Goal: Task Accomplishment & Management: Use online tool/utility

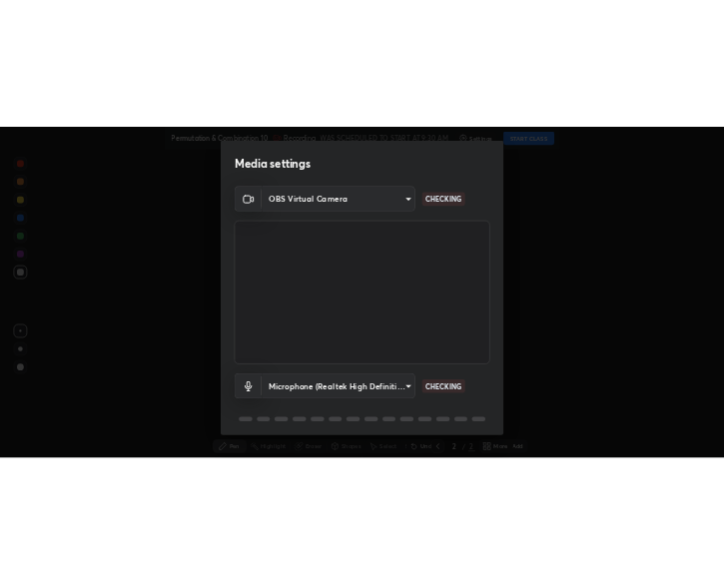
scroll to position [71, 0]
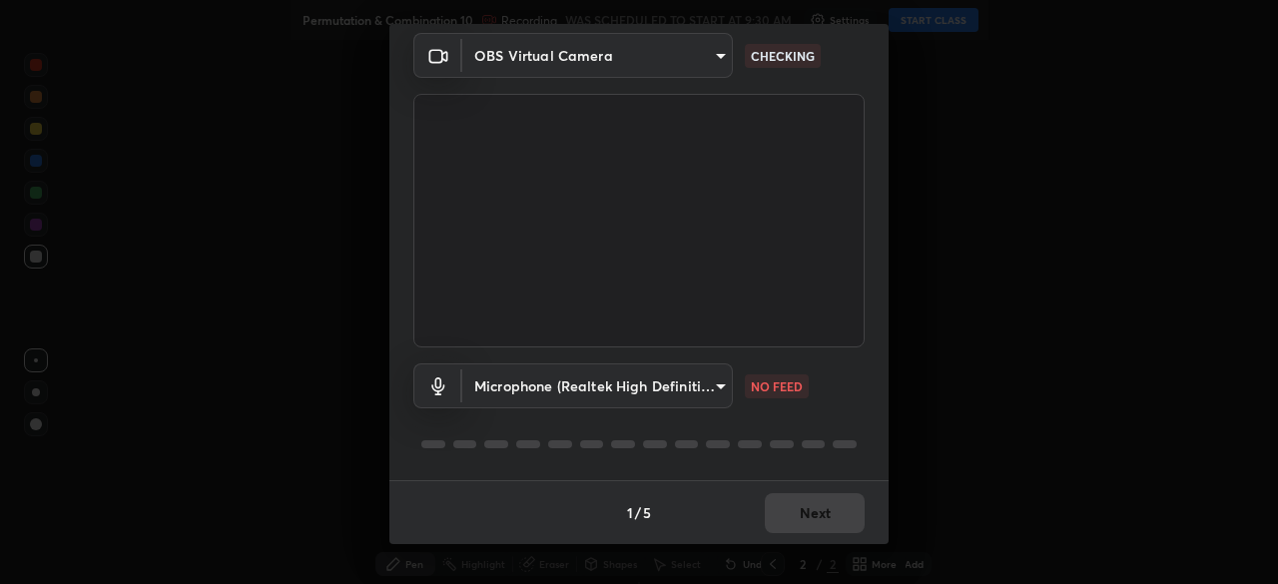
click at [715, 384] on body "Erase all Permutation & Combination 10 Recording WAS SCHEDULED TO START AT 9:30…" at bounding box center [639, 292] width 1278 height 584
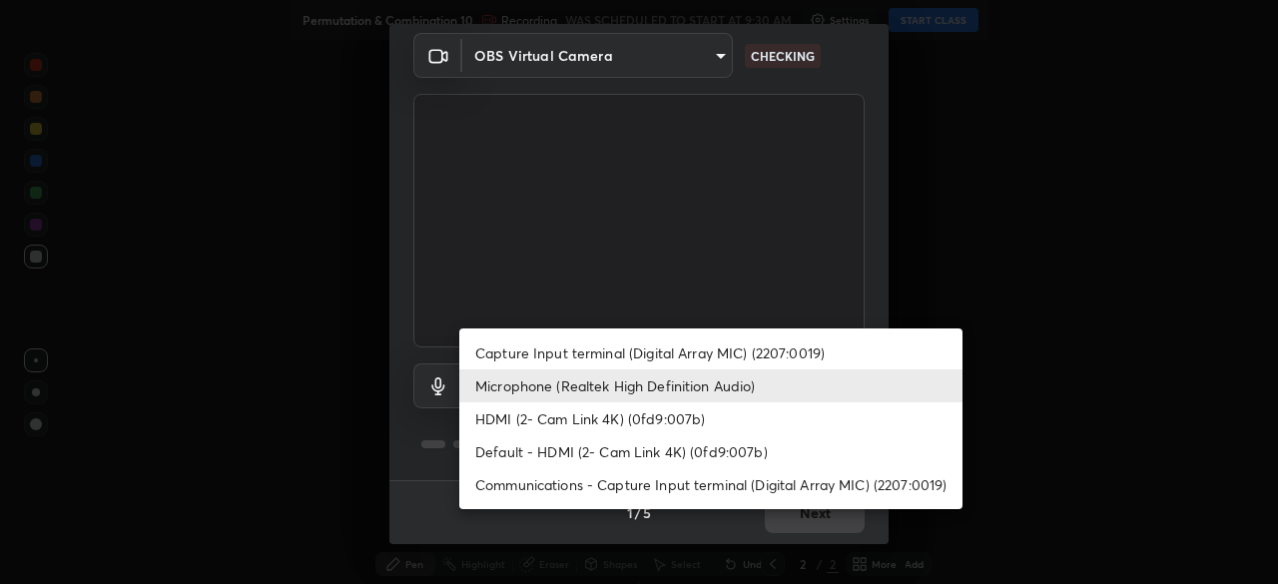
click at [709, 454] on li "Default - HDMI (2- Cam Link 4K) (0fd9:007b)" at bounding box center [710, 451] width 503 height 33
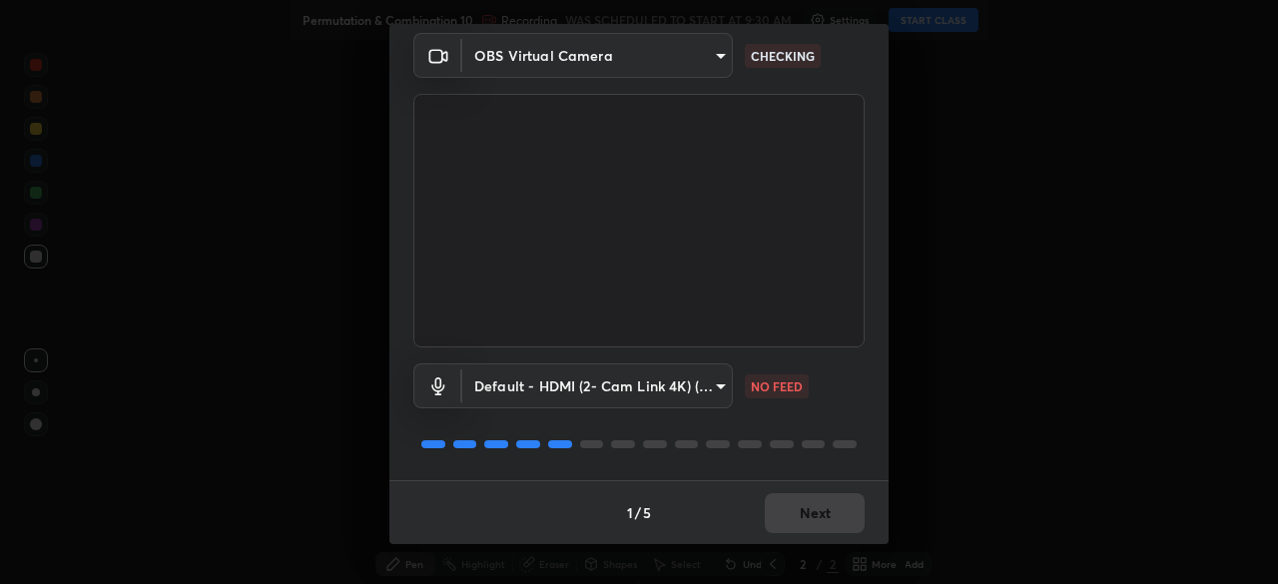
click at [722, 385] on body "Erase all Permutation & Combination 10 Recording WAS SCHEDULED TO START AT 9:30…" at bounding box center [639, 292] width 1278 height 584
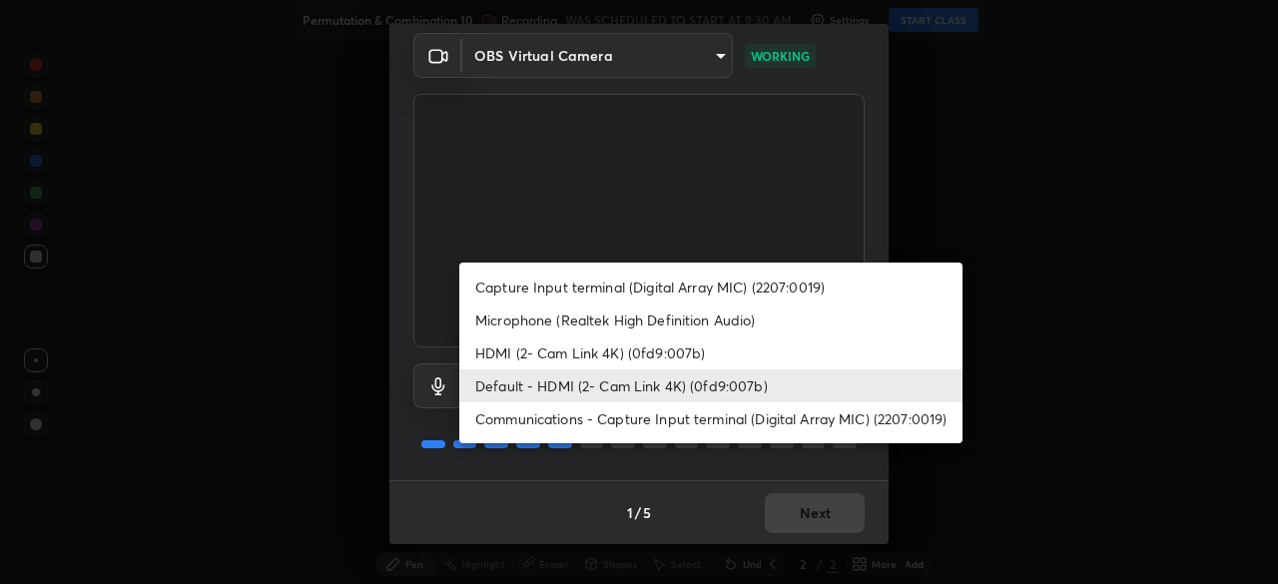
click at [661, 320] on li "Microphone (Realtek High Definition Audio)" at bounding box center [710, 319] width 503 height 33
type input "7b80235b4ebd2cfdcd00bebac1f1d889fd1e5e45b60eb60e9d309105b6515a8e"
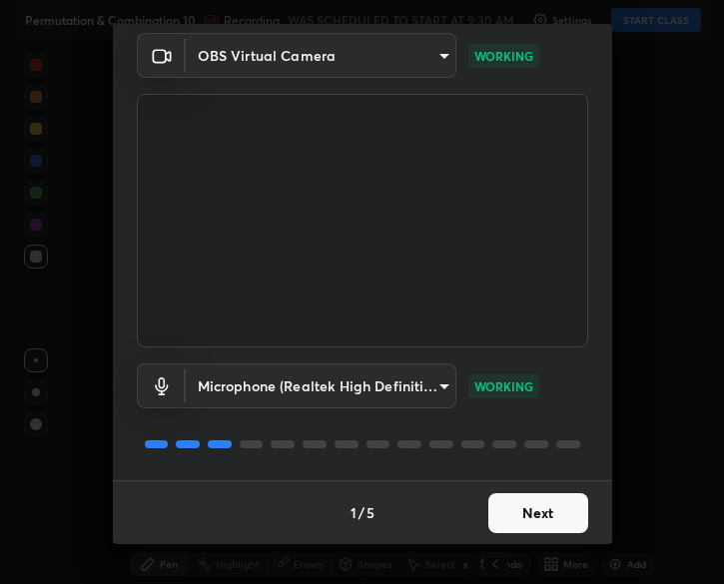
click at [565, 504] on button "Next" at bounding box center [538, 513] width 100 height 40
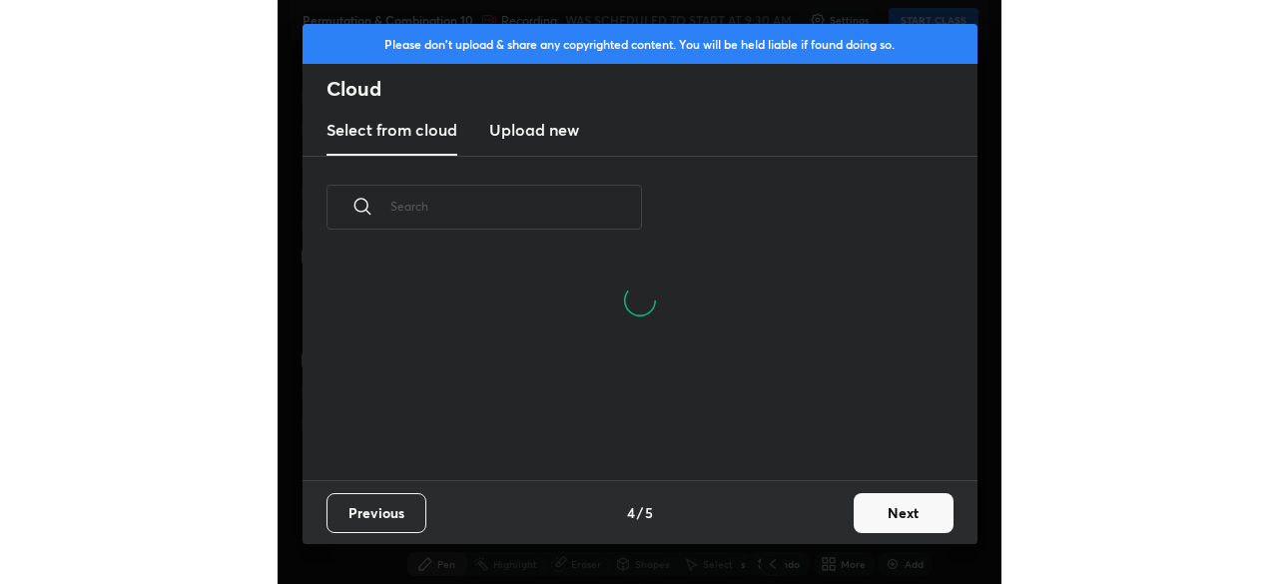
scroll to position [222, 641]
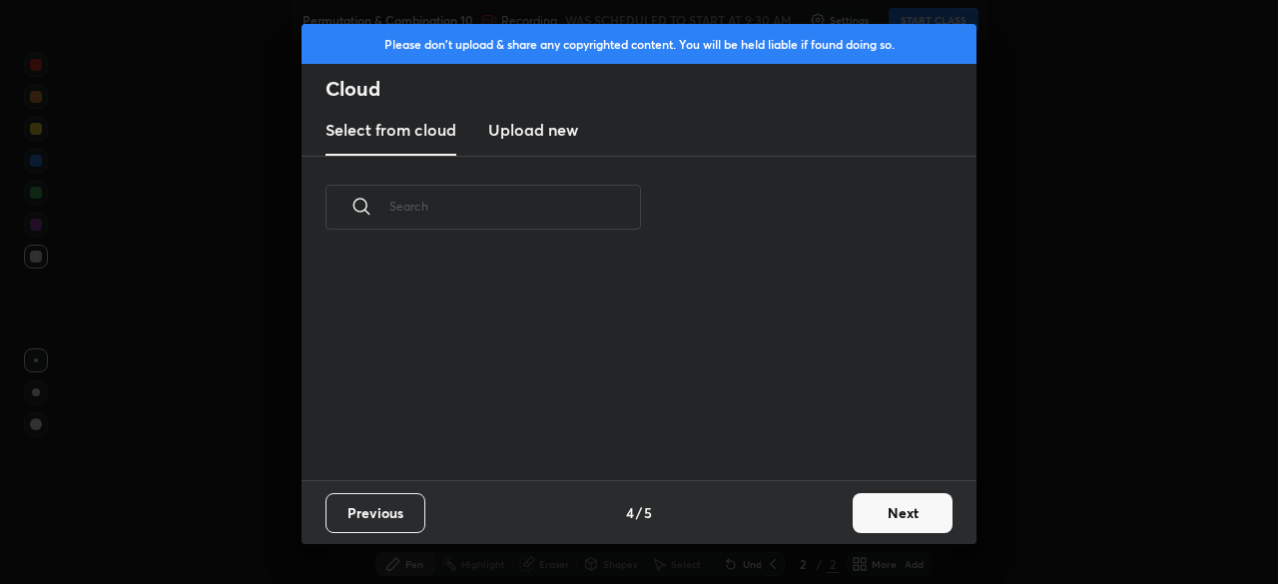
click at [902, 509] on button "Next" at bounding box center [902, 513] width 100 height 40
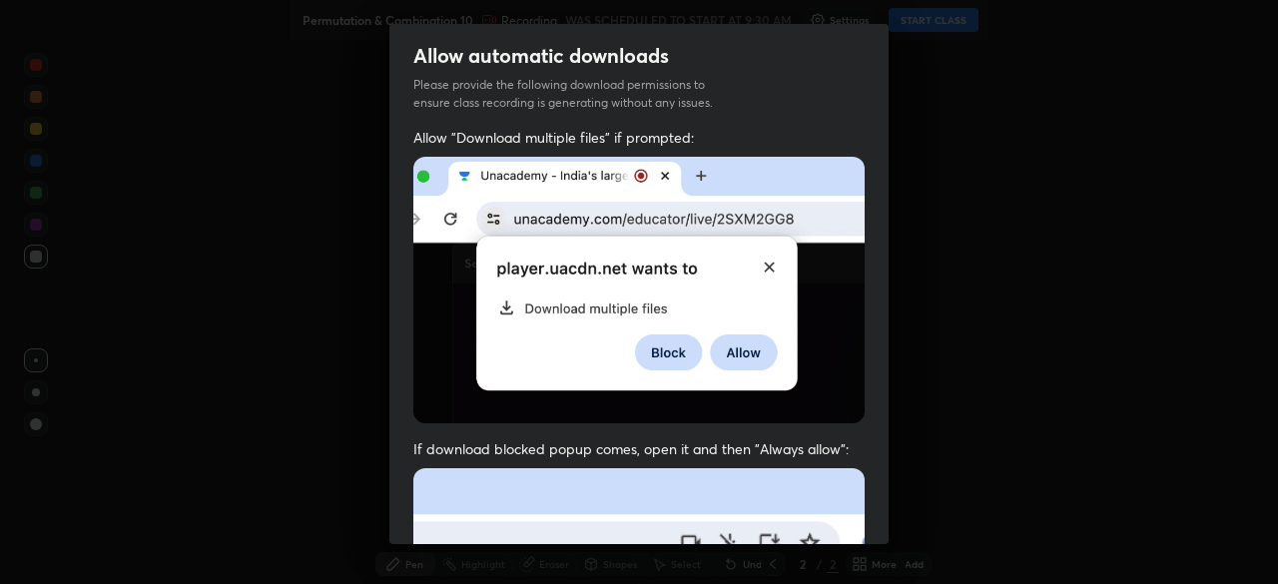
scroll to position [478, 0]
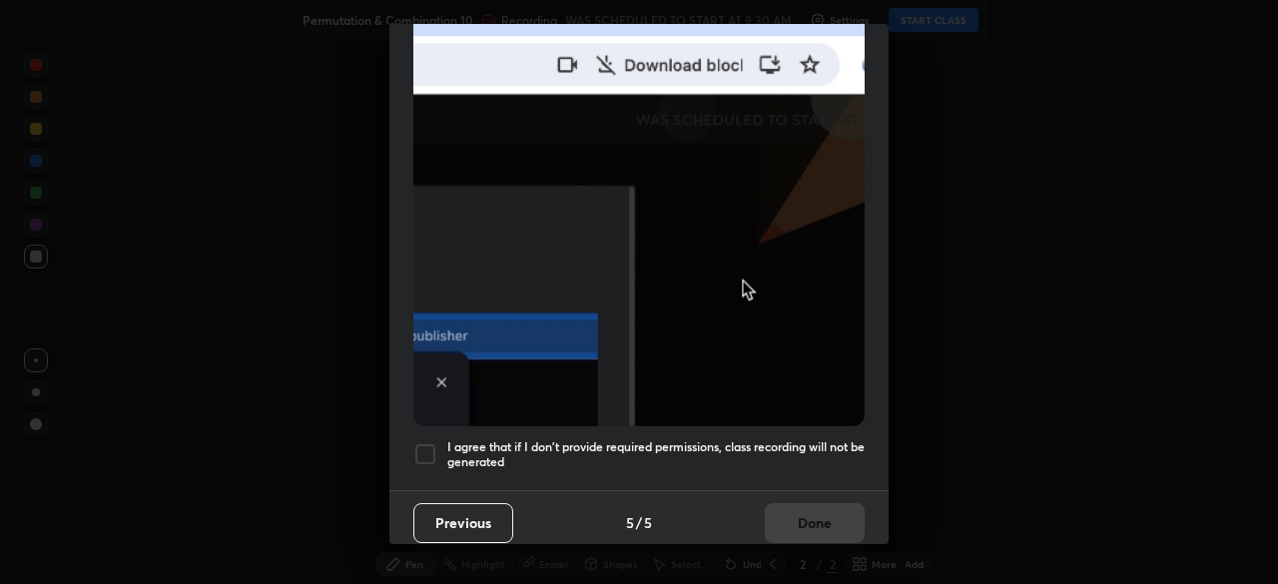
click at [427, 442] on div at bounding box center [425, 454] width 24 height 24
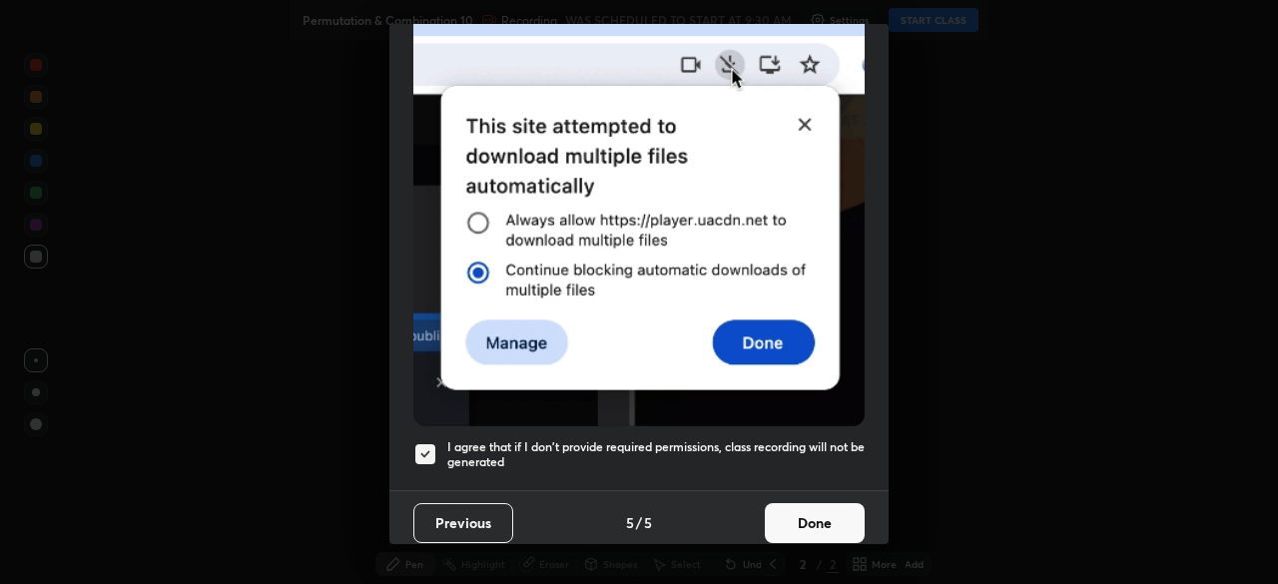
click at [807, 506] on button "Done" at bounding box center [815, 523] width 100 height 40
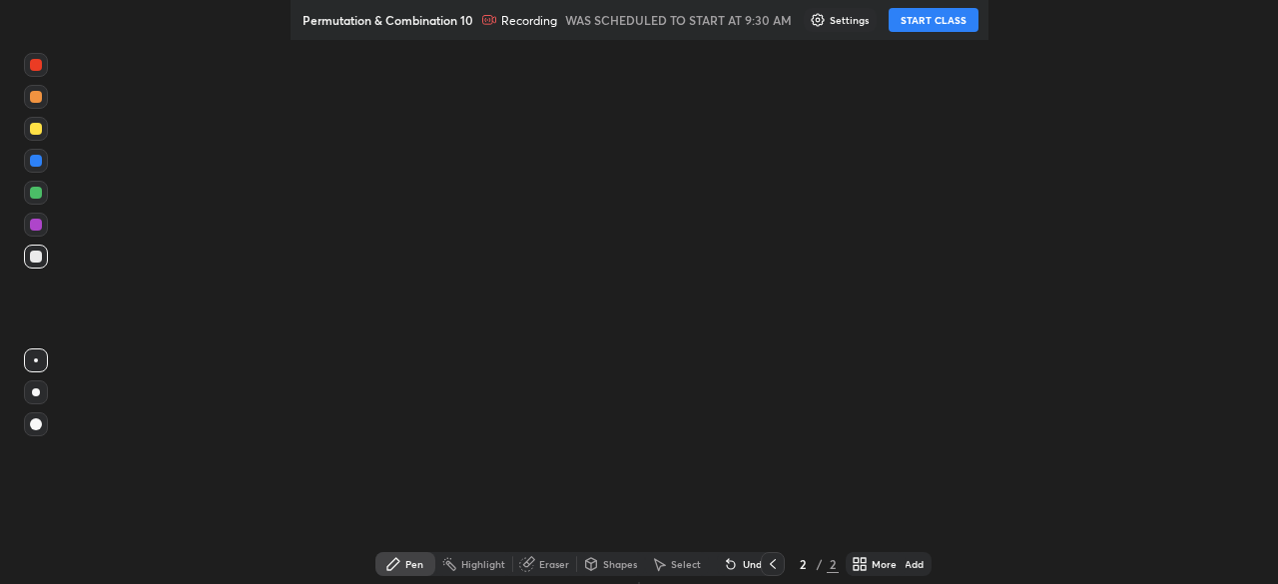
click at [945, 17] on button "START CLASS" at bounding box center [933, 20] width 90 height 24
click at [871, 566] on div "More" at bounding box center [883, 564] width 25 height 10
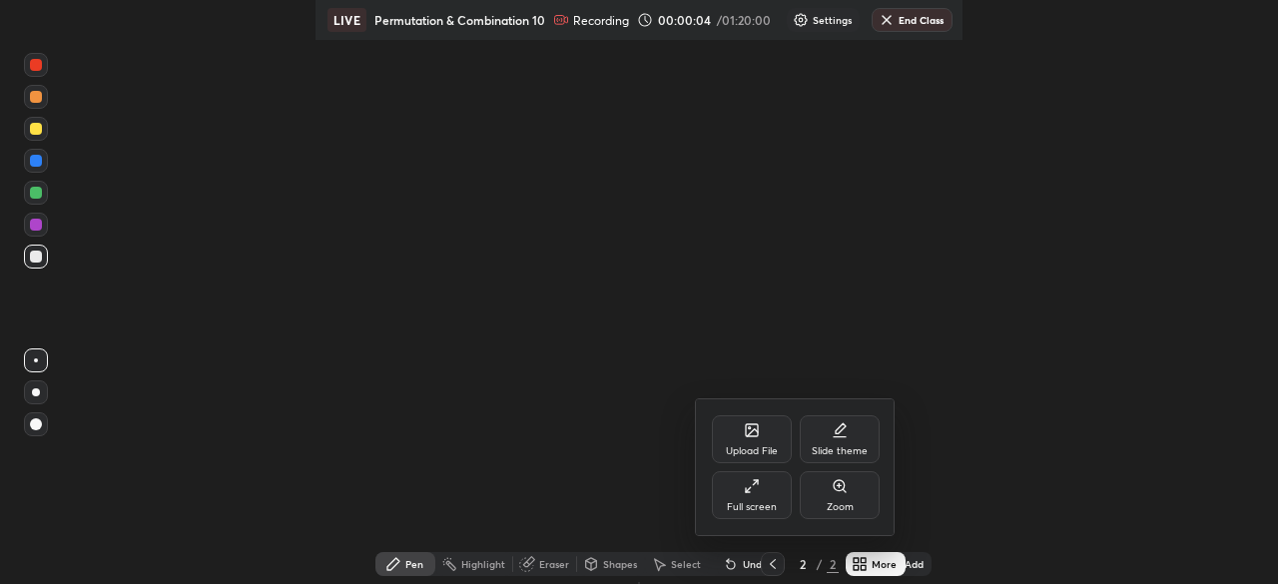
click at [768, 506] on div "Full screen" at bounding box center [752, 507] width 50 height 10
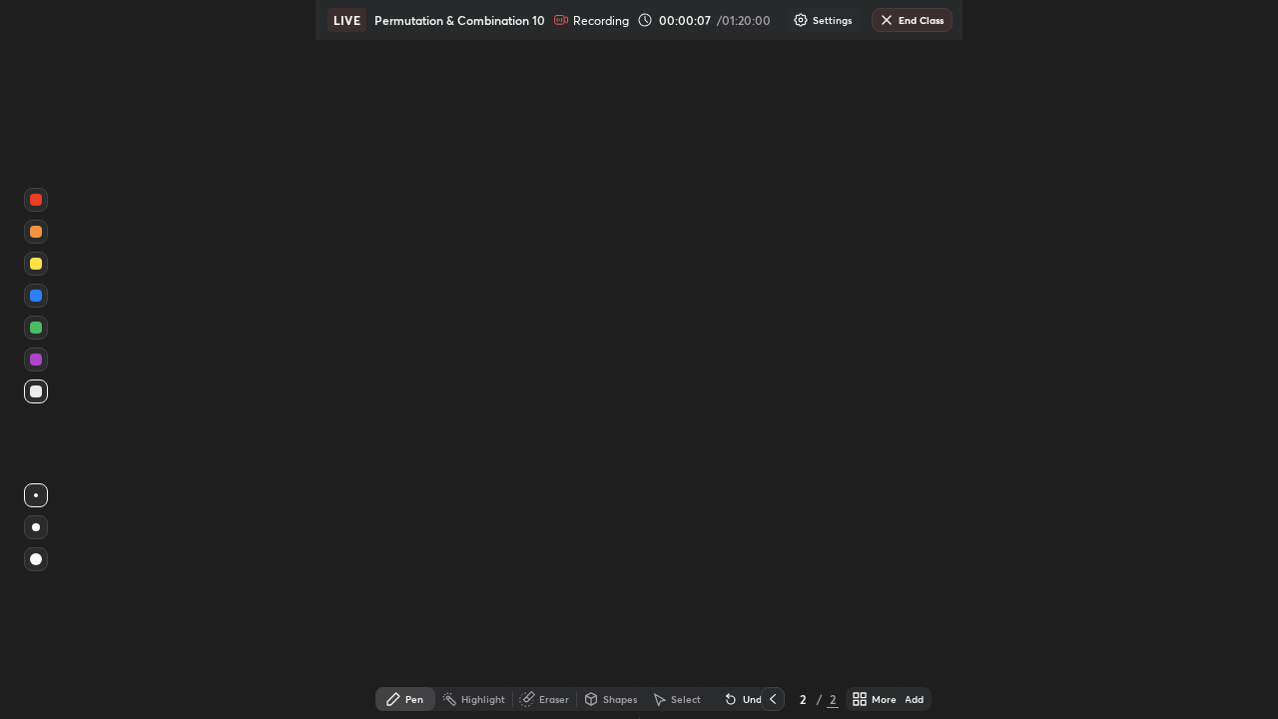
click at [906, 699] on div "Add" at bounding box center [913, 699] width 19 height 10
click at [909, 701] on div "Add" at bounding box center [913, 699] width 19 height 10
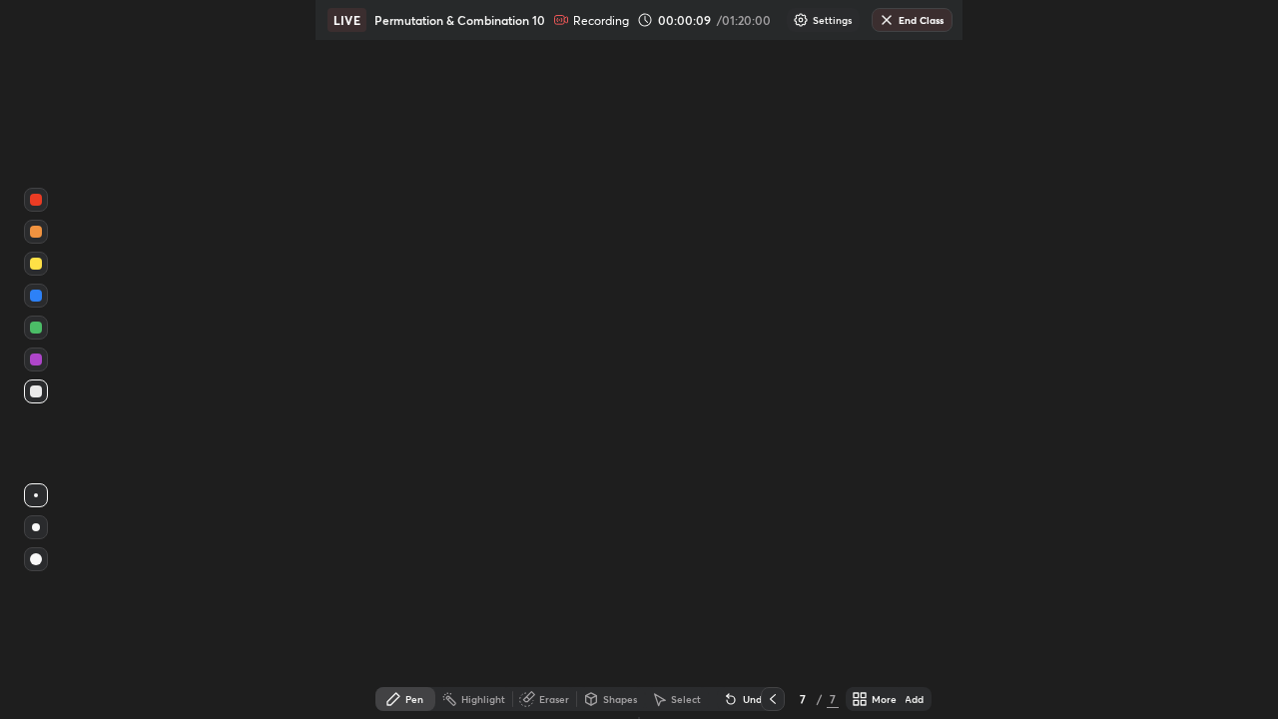
click at [910, 703] on div "Add" at bounding box center [913, 699] width 19 height 10
click at [907, 704] on div "Add" at bounding box center [913, 699] width 19 height 10
click at [771, 701] on icon at bounding box center [773, 699] width 6 height 10
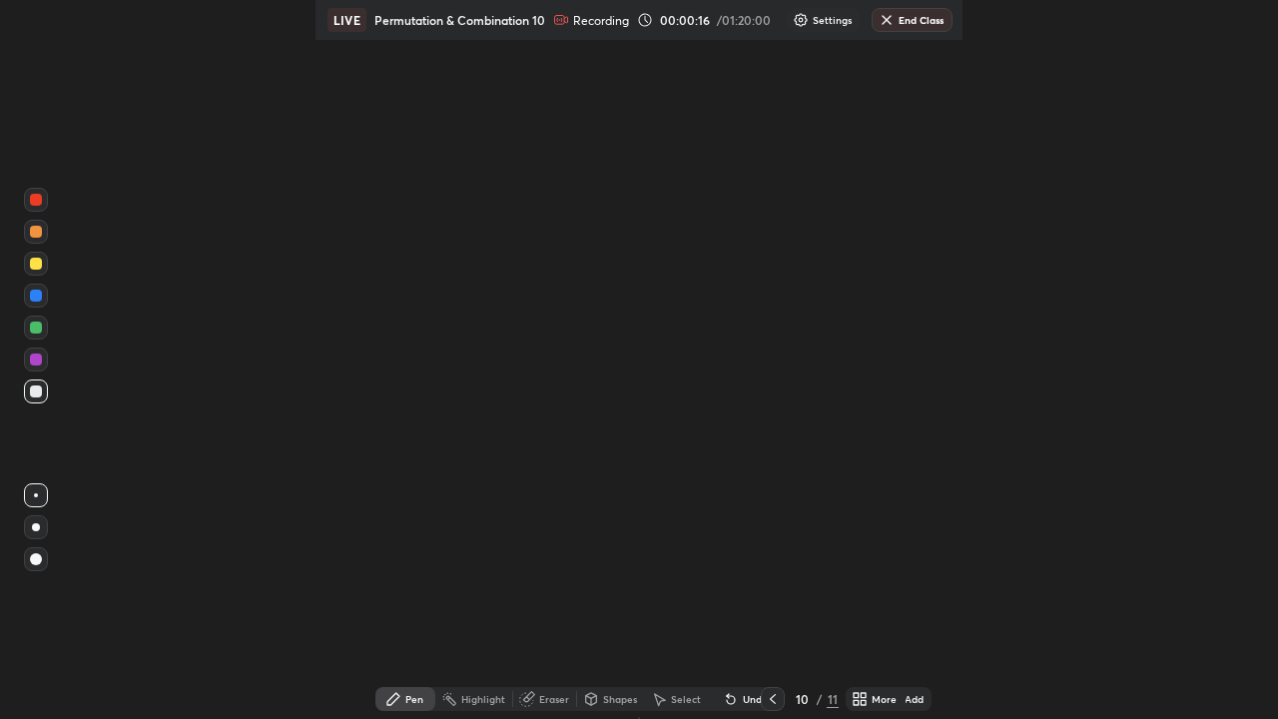
click at [771, 701] on icon at bounding box center [773, 699] width 6 height 10
click at [771, 699] on icon at bounding box center [773, 699] width 16 height 16
click at [773, 697] on icon at bounding box center [773, 699] width 16 height 16
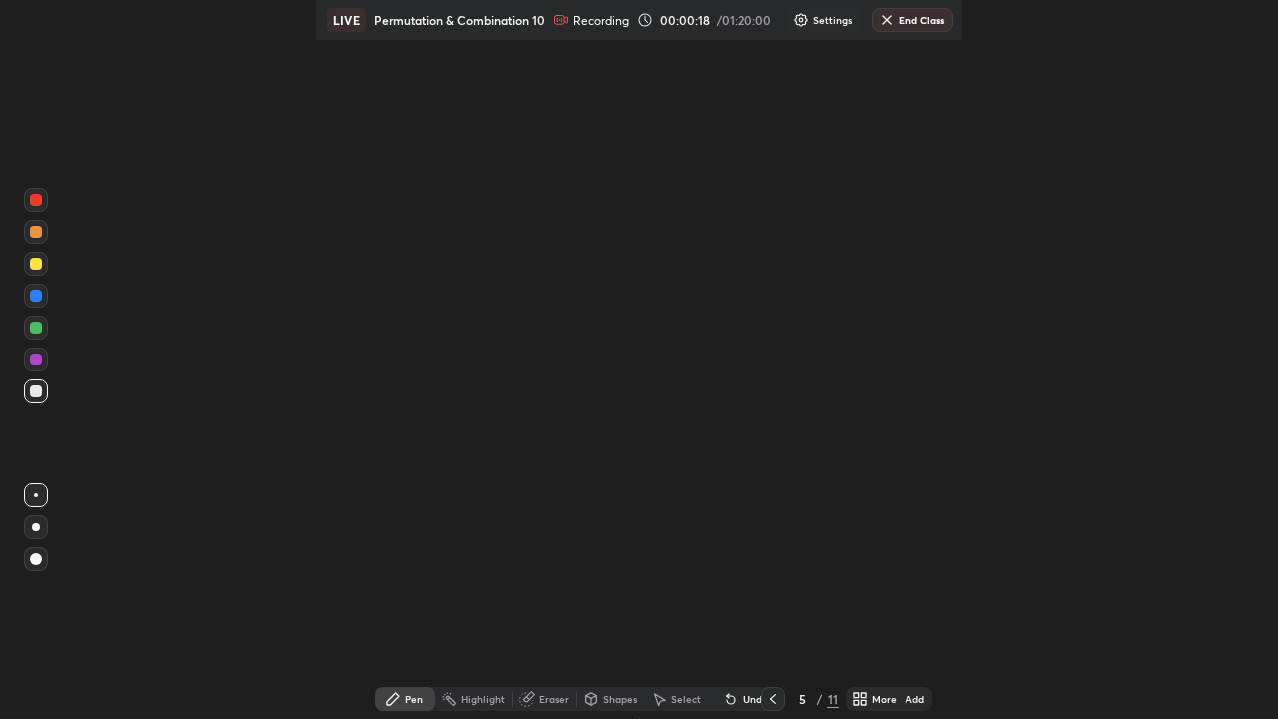
click at [773, 697] on icon at bounding box center [773, 699] width 16 height 16
click at [773, 700] on icon at bounding box center [773, 699] width 16 height 16
click at [35, 265] on div at bounding box center [36, 264] width 12 height 12
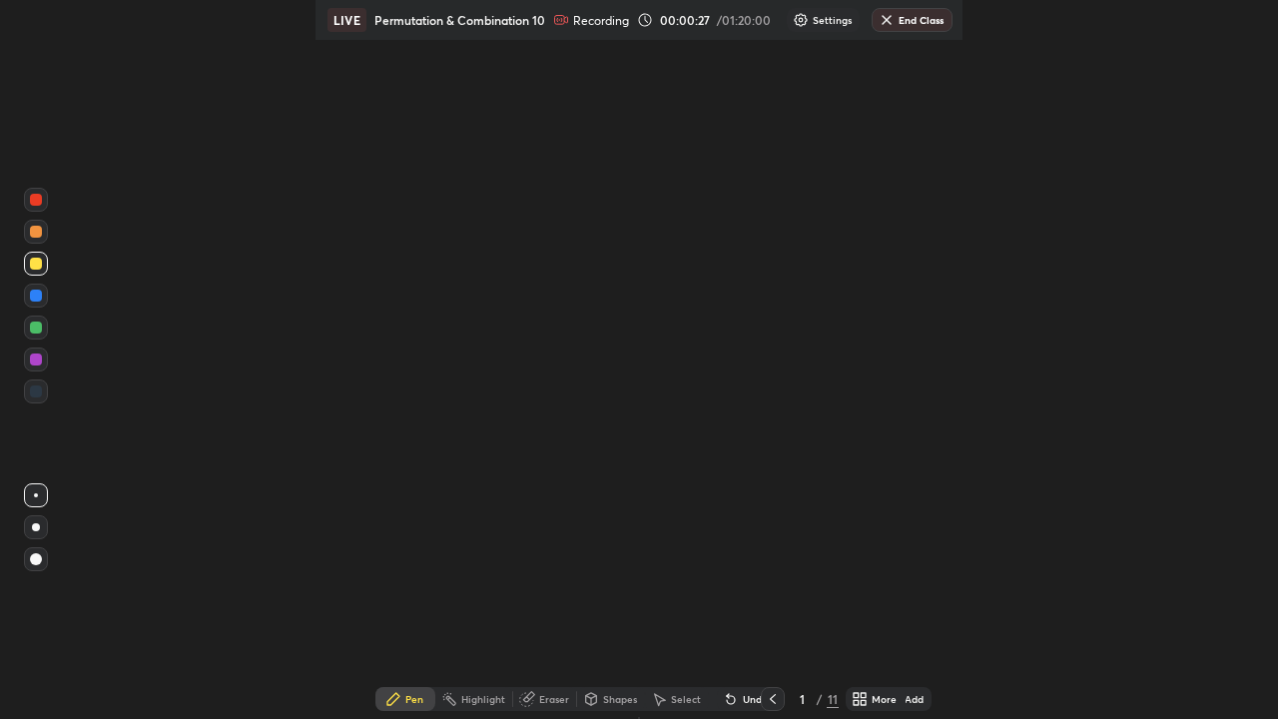
click at [182, 171] on div "Setting up your live class" at bounding box center [639, 359] width 1278 height 719
click at [103, 272] on div "Setting up your live class" at bounding box center [639, 359] width 1278 height 719
click at [37, 265] on div at bounding box center [36, 264] width 12 height 12
click at [866, 706] on div "More" at bounding box center [875, 699] width 60 height 24
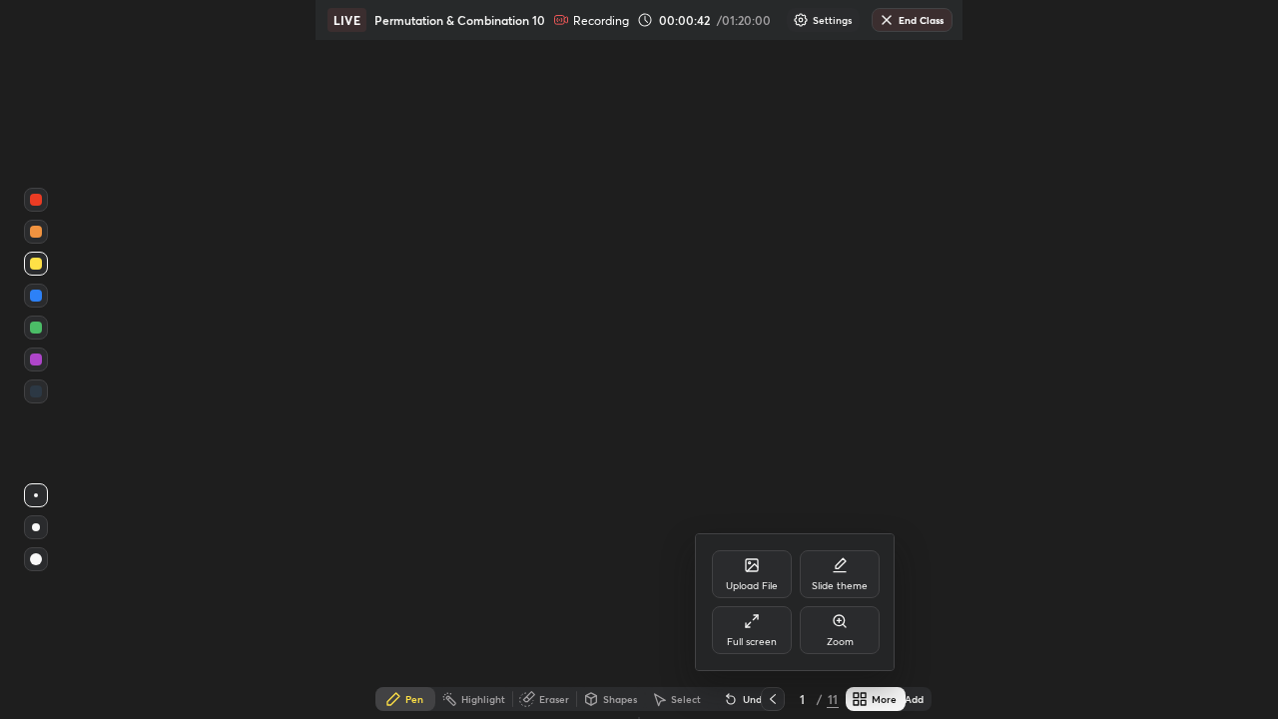
click at [764, 633] on div "Full screen" at bounding box center [752, 630] width 80 height 48
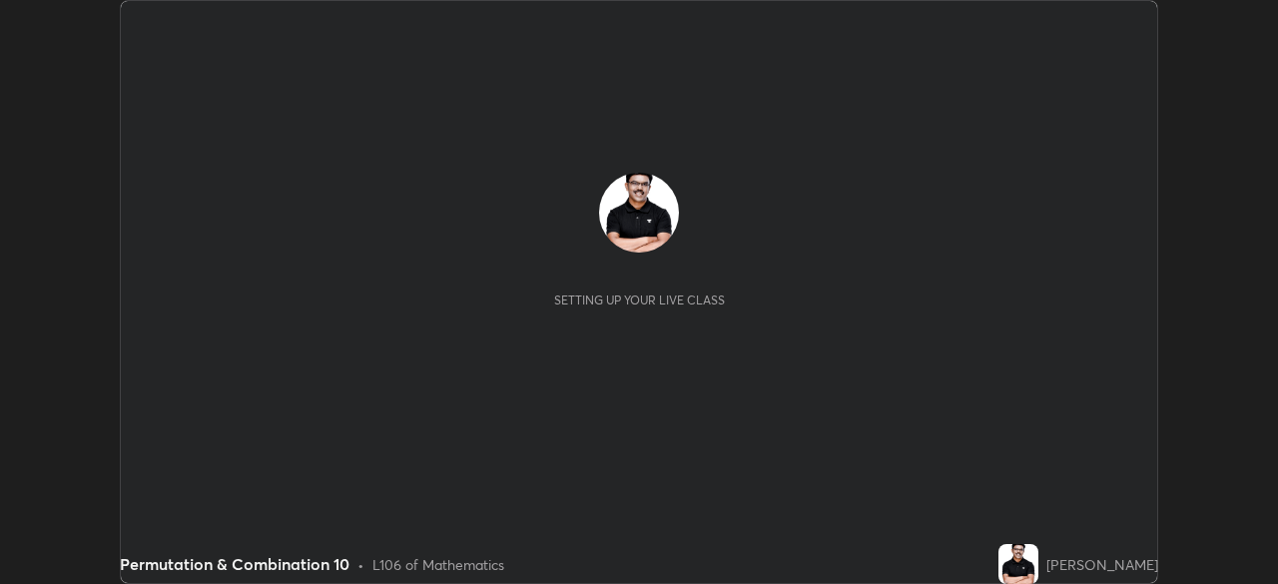
scroll to position [584, 1278]
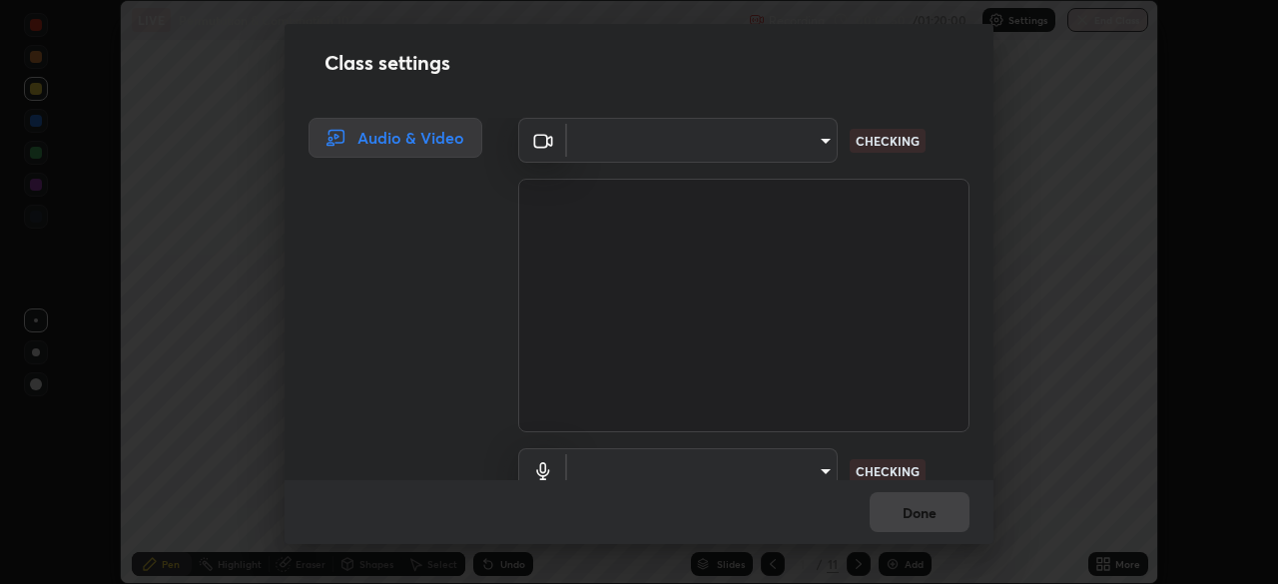
type input "ad6db9ec64aa91bb9d367053e8f3ae0092521a506c05523ccadca3fd020023ed"
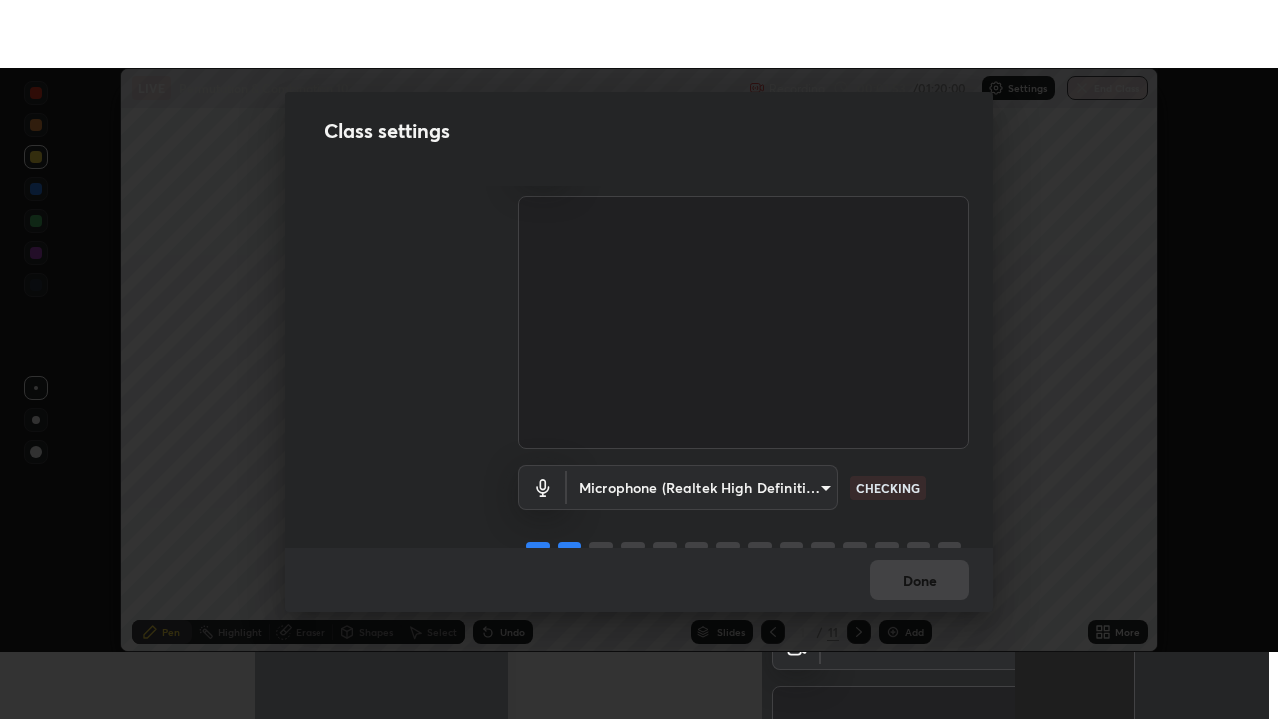
scroll to position [91, 0]
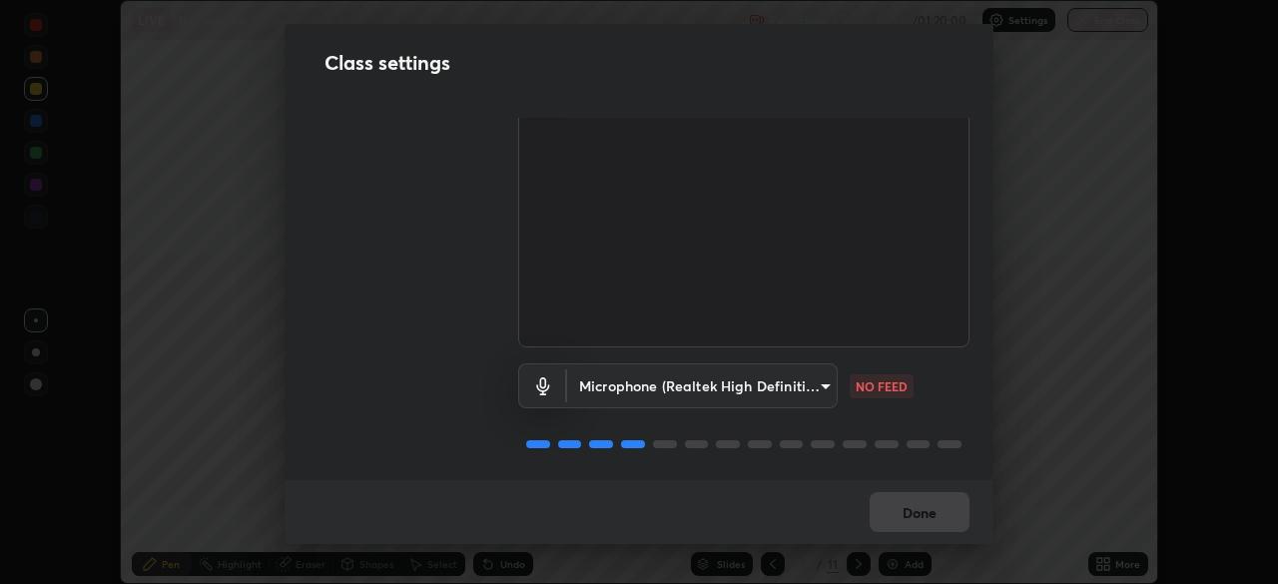
click at [817, 380] on body "Erase all LIVE Permutation & Combination 10 Recording 00:01:57 / 01:20:00 Setti…" at bounding box center [639, 292] width 1278 height 584
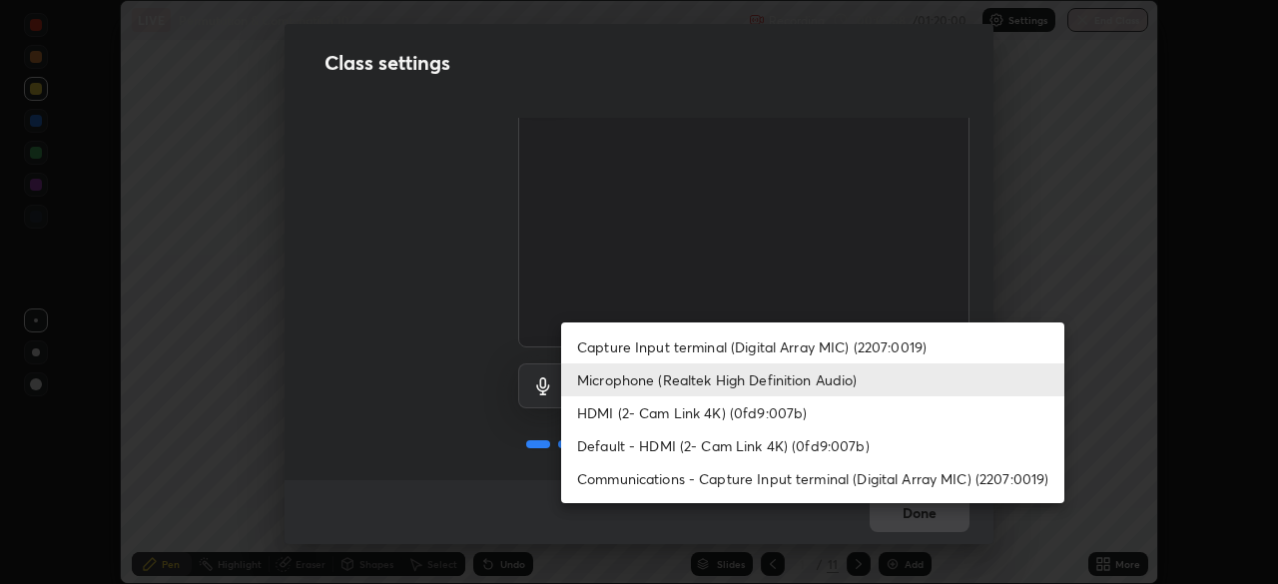
click at [797, 424] on li "HDMI (2- Cam Link 4K) (0fd9:007b)" at bounding box center [812, 412] width 503 height 33
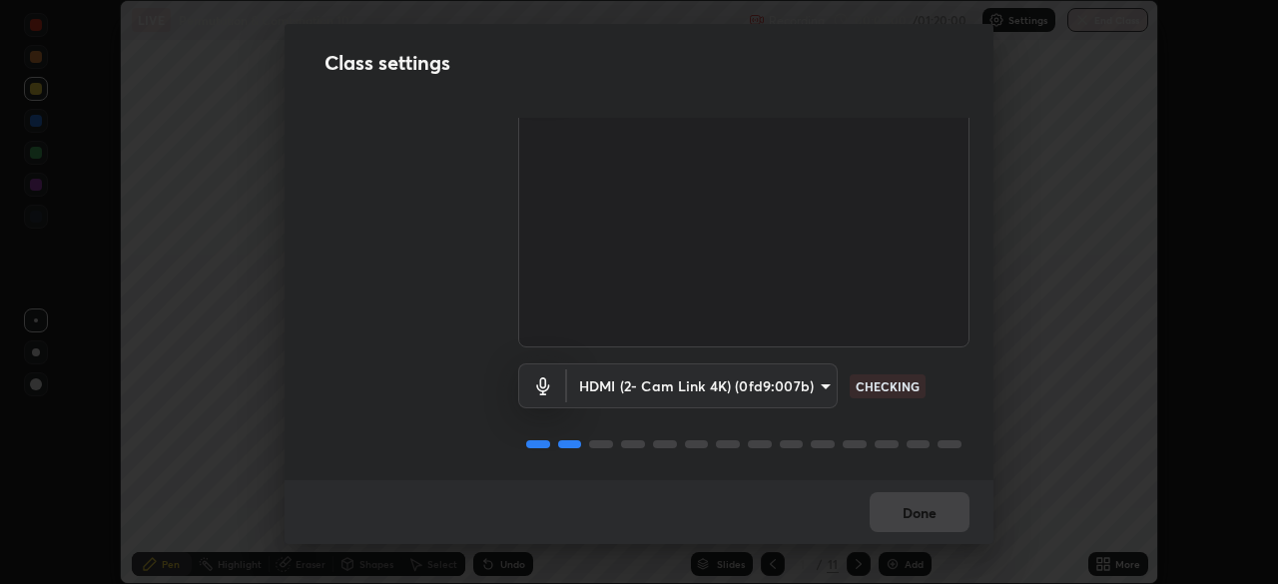
click at [821, 378] on body "Erase all LIVE Permutation & Combination 10 Recording 00:02:00 / 01:20:00 Setti…" at bounding box center [639, 292] width 1278 height 584
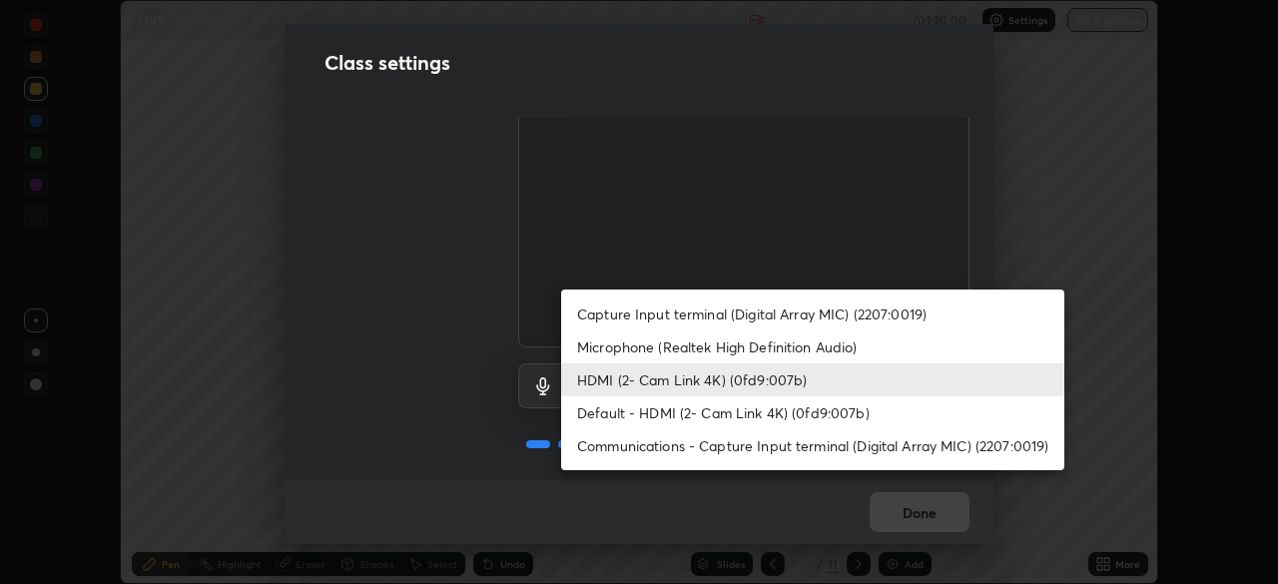
click at [799, 340] on li "Microphone (Realtek High Definition Audio)" at bounding box center [812, 346] width 503 height 33
type input "7b80235b4ebd2cfdcd00bebac1f1d889fd1e5e45b60eb60e9d309105b6515a8e"
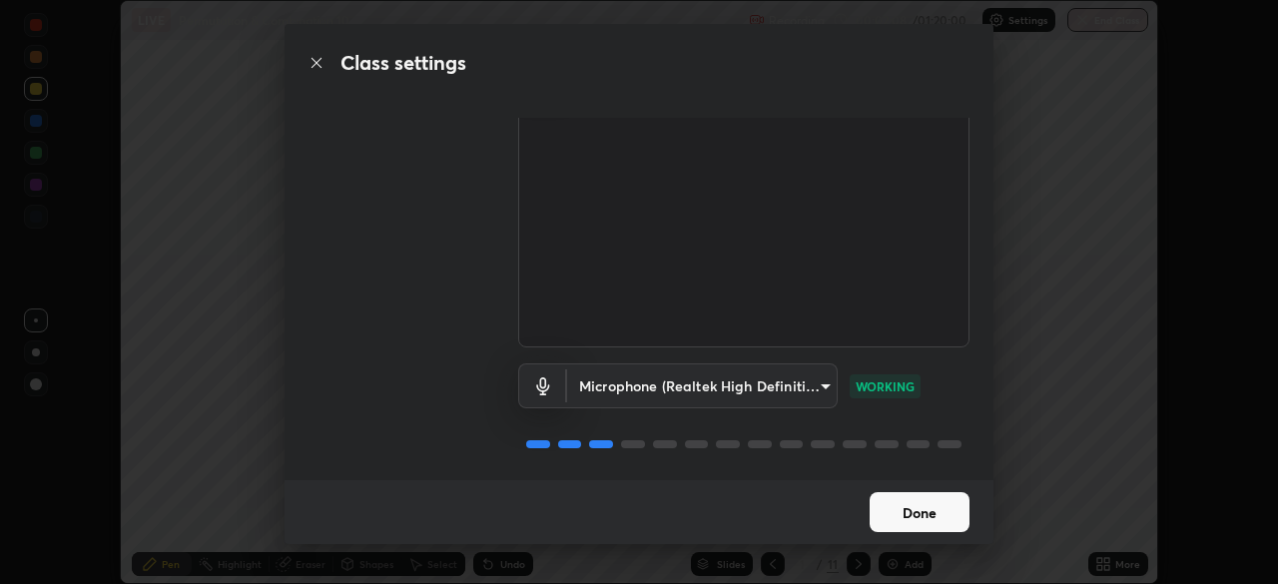
click at [925, 499] on button "Done" at bounding box center [919, 512] width 100 height 40
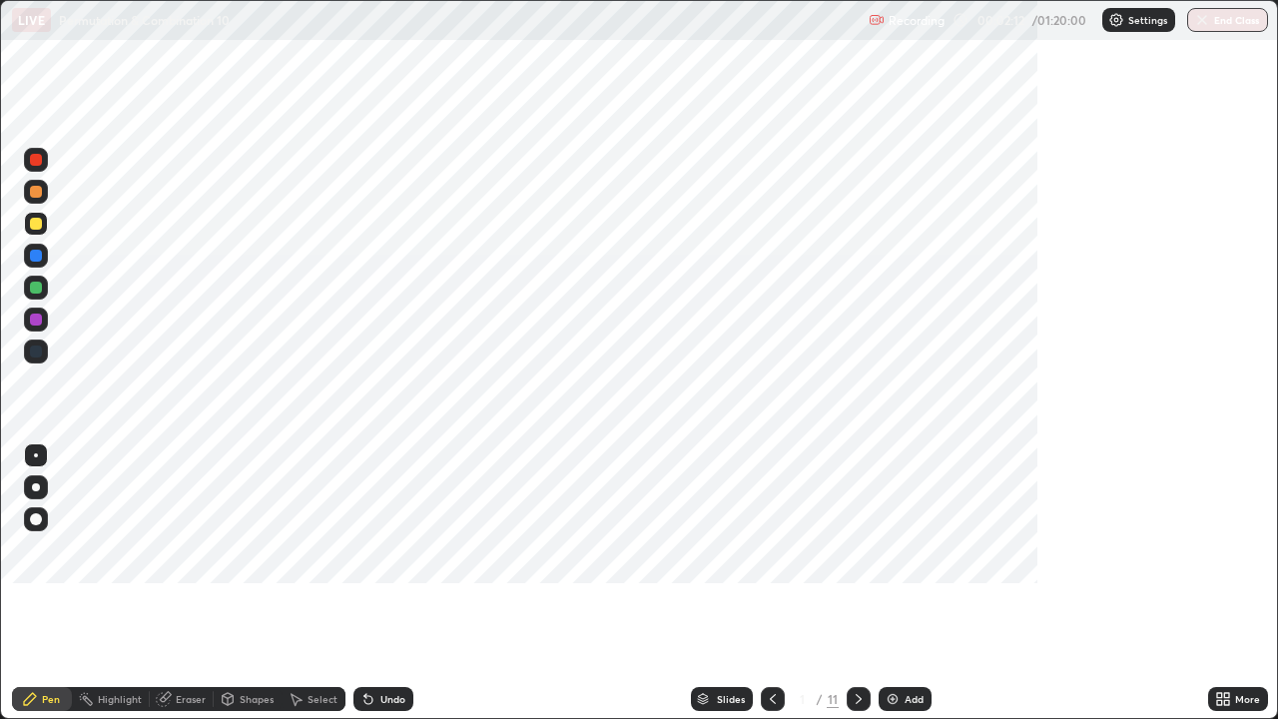
scroll to position [719, 1278]
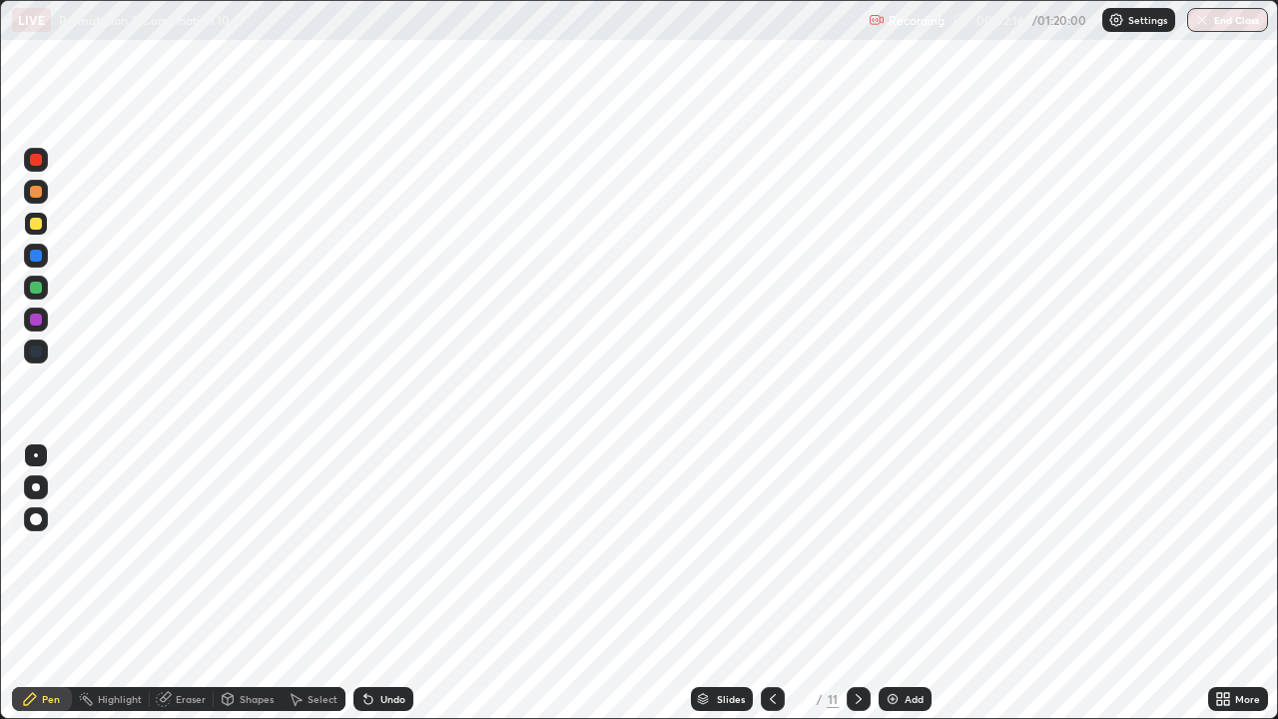
click at [773, 583] on icon at bounding box center [773, 699] width 6 height 10
click at [865, 583] on div at bounding box center [858, 699] width 24 height 24
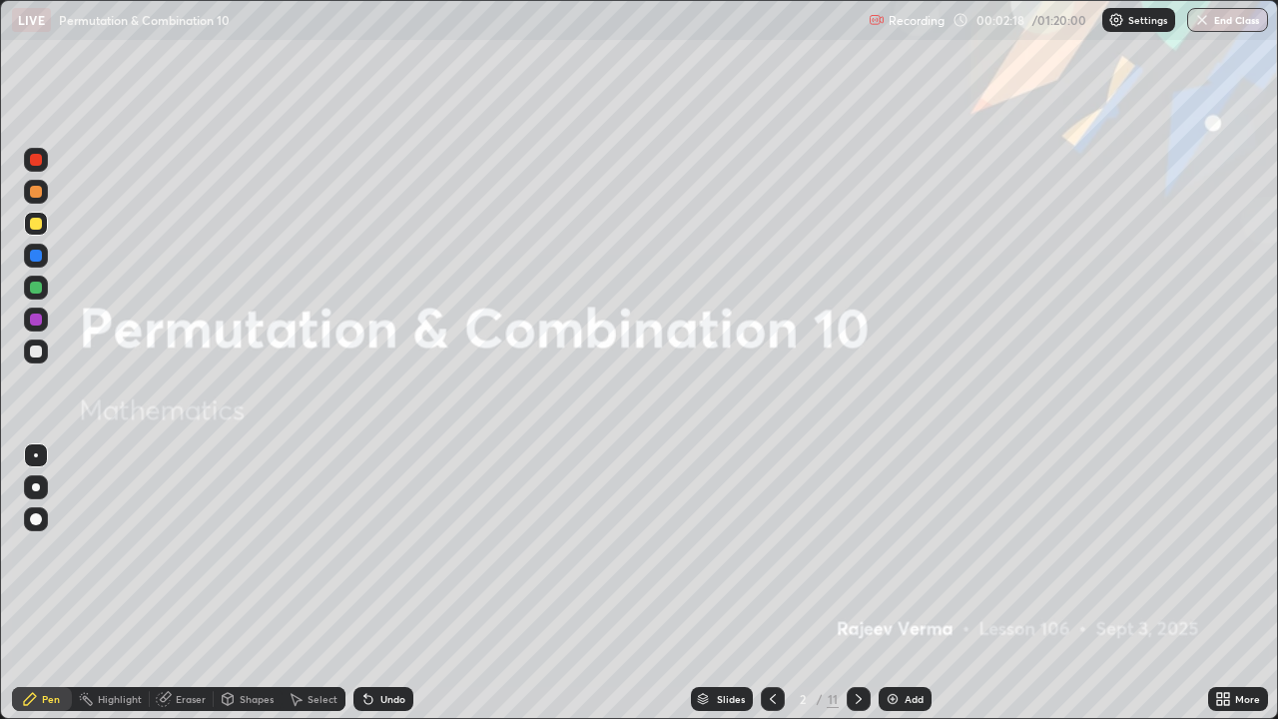
click at [856, 583] on icon at bounding box center [858, 699] width 16 height 16
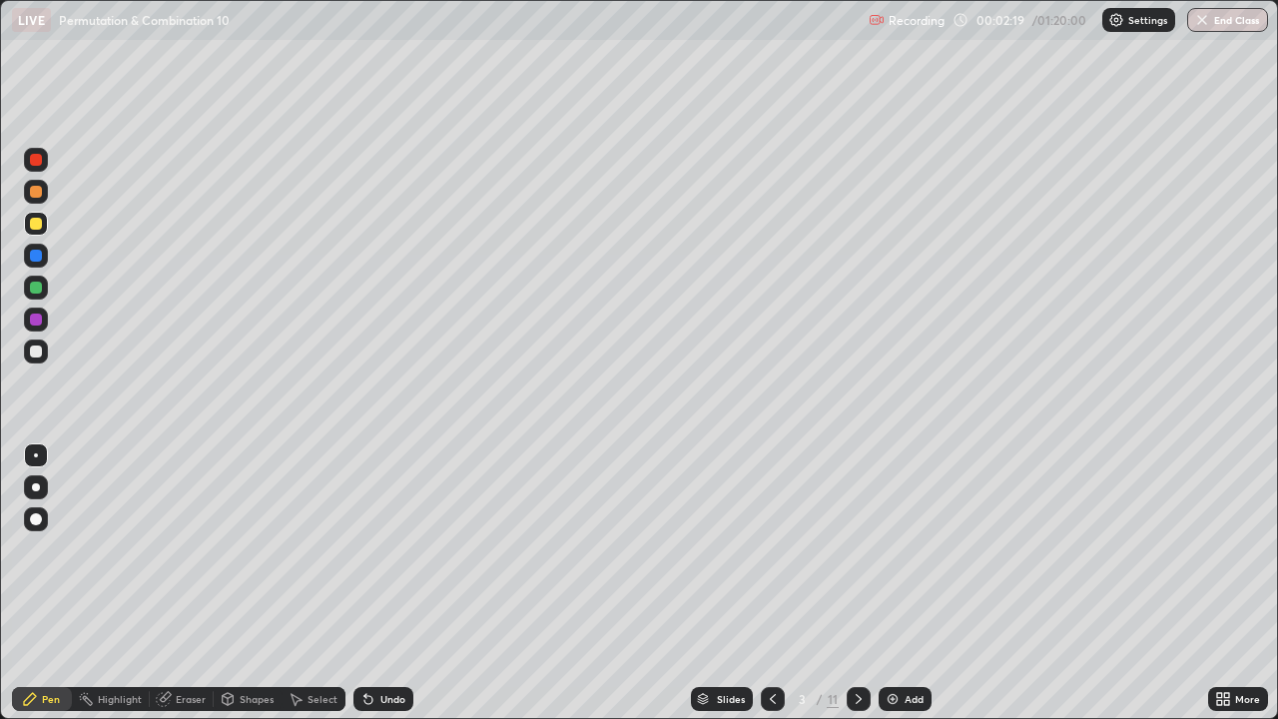
click at [771, 583] on icon at bounding box center [773, 699] width 16 height 16
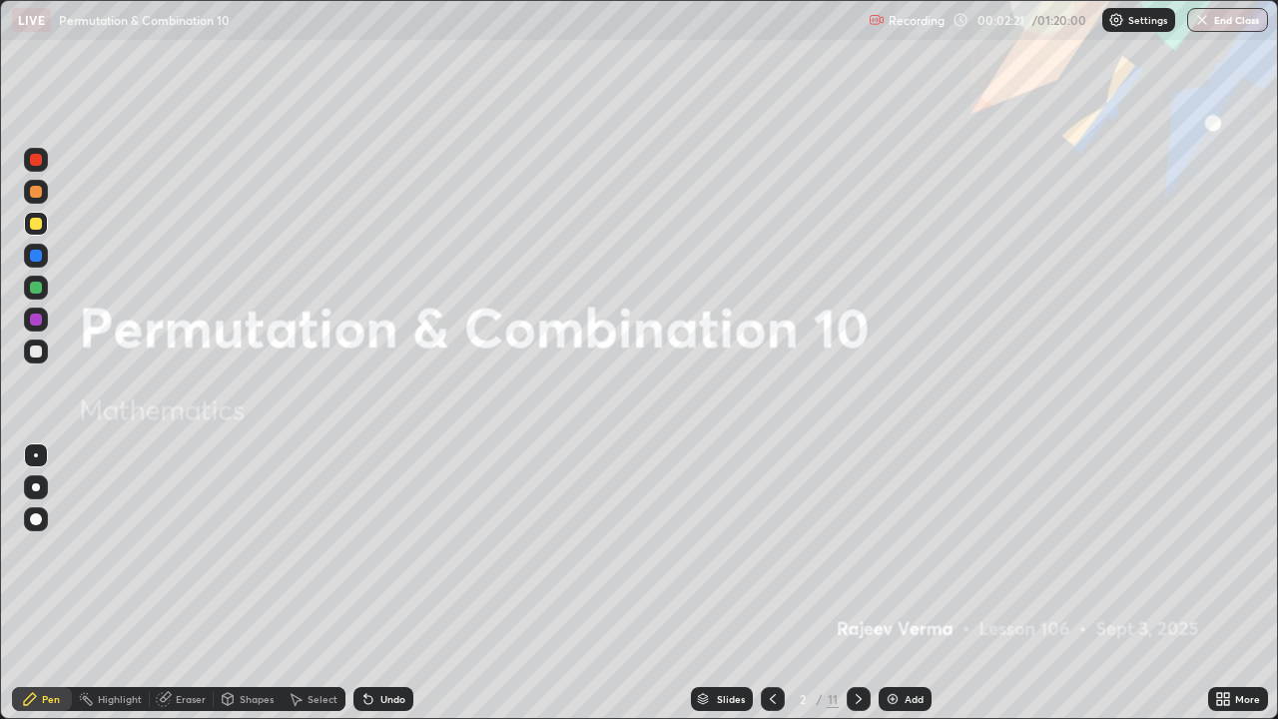
click at [857, 583] on icon at bounding box center [858, 699] width 6 height 10
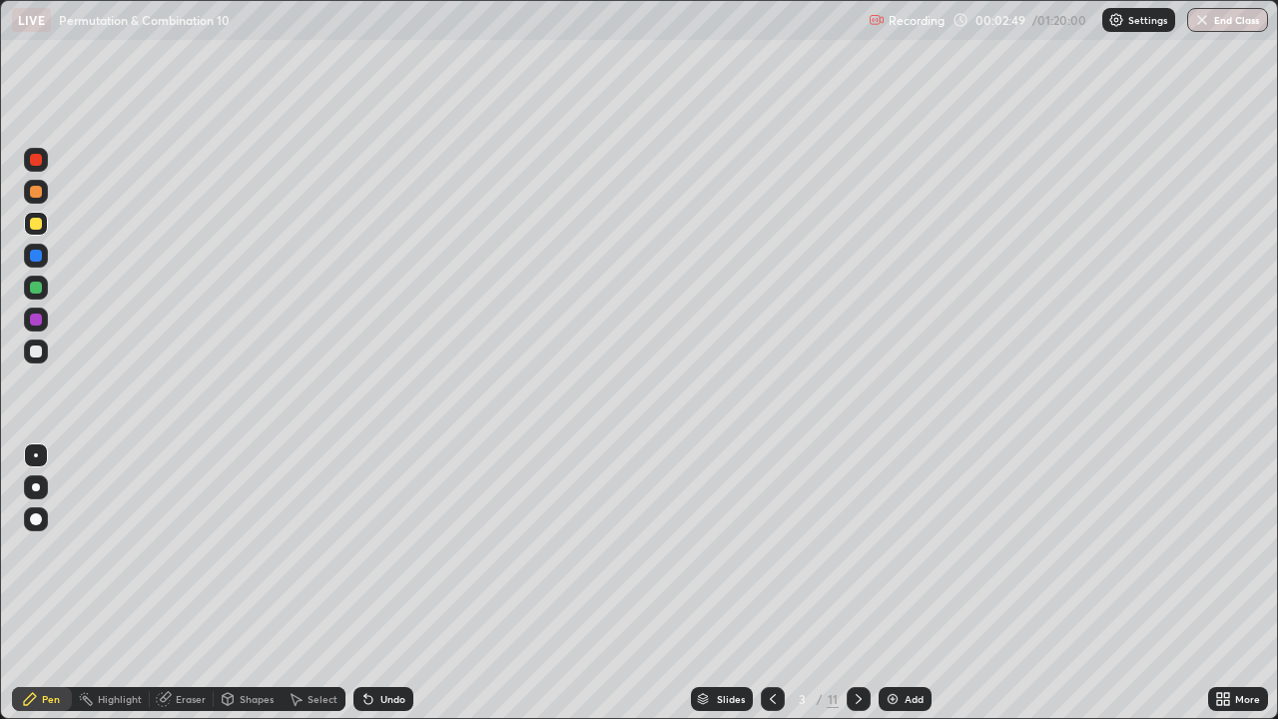
click at [36, 226] on div at bounding box center [36, 224] width 12 height 12
click at [390, 583] on div "Undo" at bounding box center [392, 699] width 25 height 10
click at [393, 583] on div "Undo" at bounding box center [392, 699] width 25 height 10
click at [37, 349] on div at bounding box center [36, 351] width 12 height 12
click at [376, 583] on div "Undo" at bounding box center [383, 699] width 60 height 24
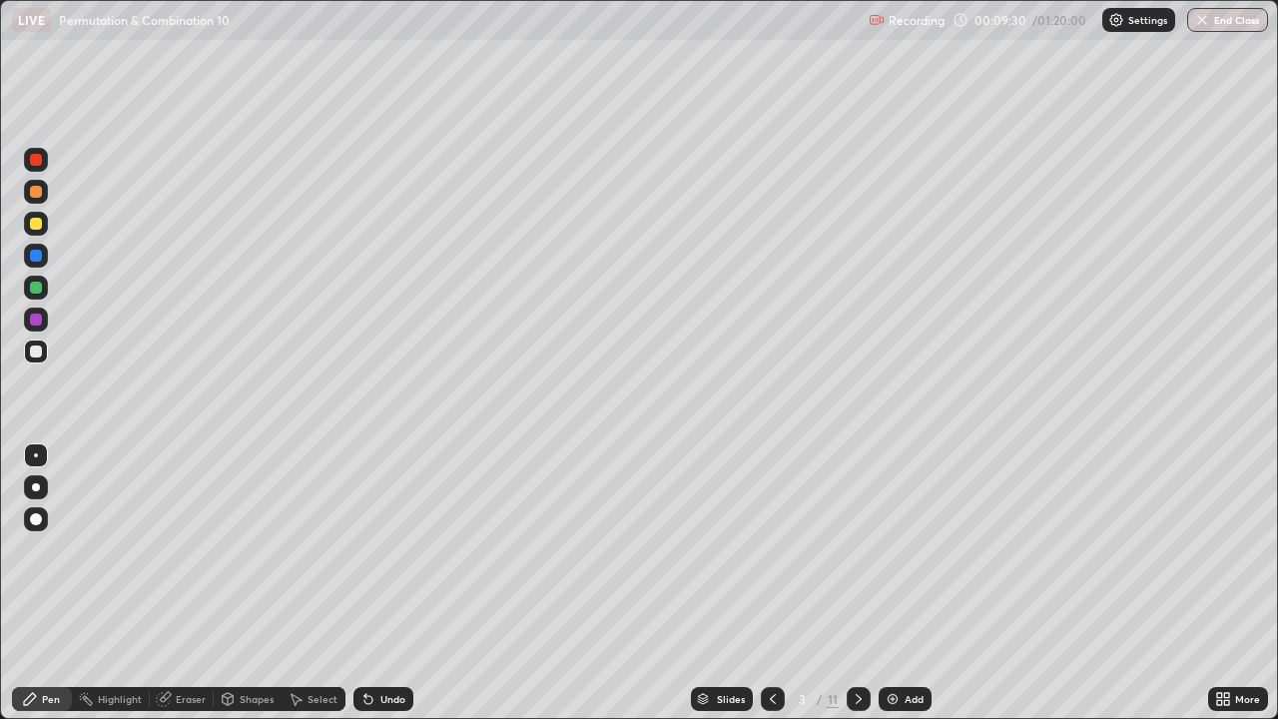
click at [376, 583] on div "Undo" at bounding box center [383, 699] width 60 height 24
click at [181, 583] on div "Eraser" at bounding box center [191, 699] width 30 height 10
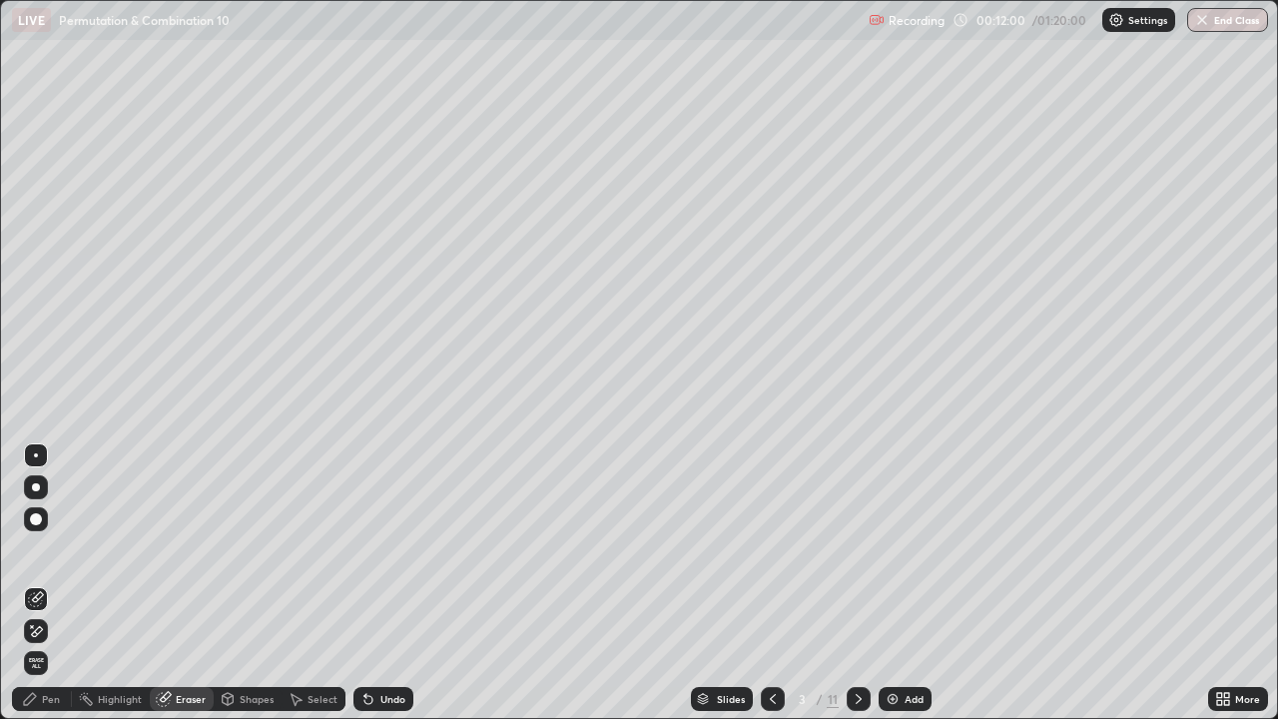
click at [46, 583] on div "Pen" at bounding box center [51, 699] width 18 height 10
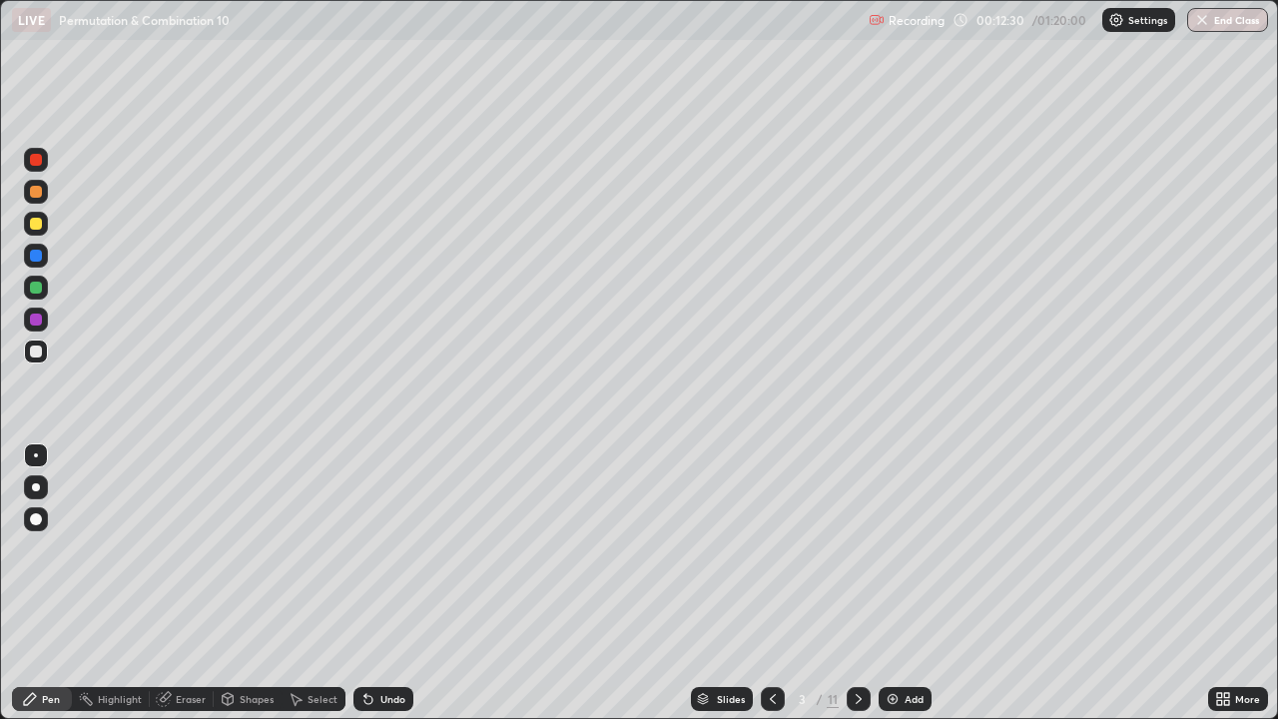
click at [55, 583] on div "Pen" at bounding box center [51, 699] width 18 height 10
click at [41, 284] on div at bounding box center [36, 287] width 12 height 12
click at [856, 583] on icon at bounding box center [858, 699] width 16 height 16
click at [36, 226] on div at bounding box center [36, 224] width 12 height 12
click at [37, 289] on div at bounding box center [36, 287] width 12 height 12
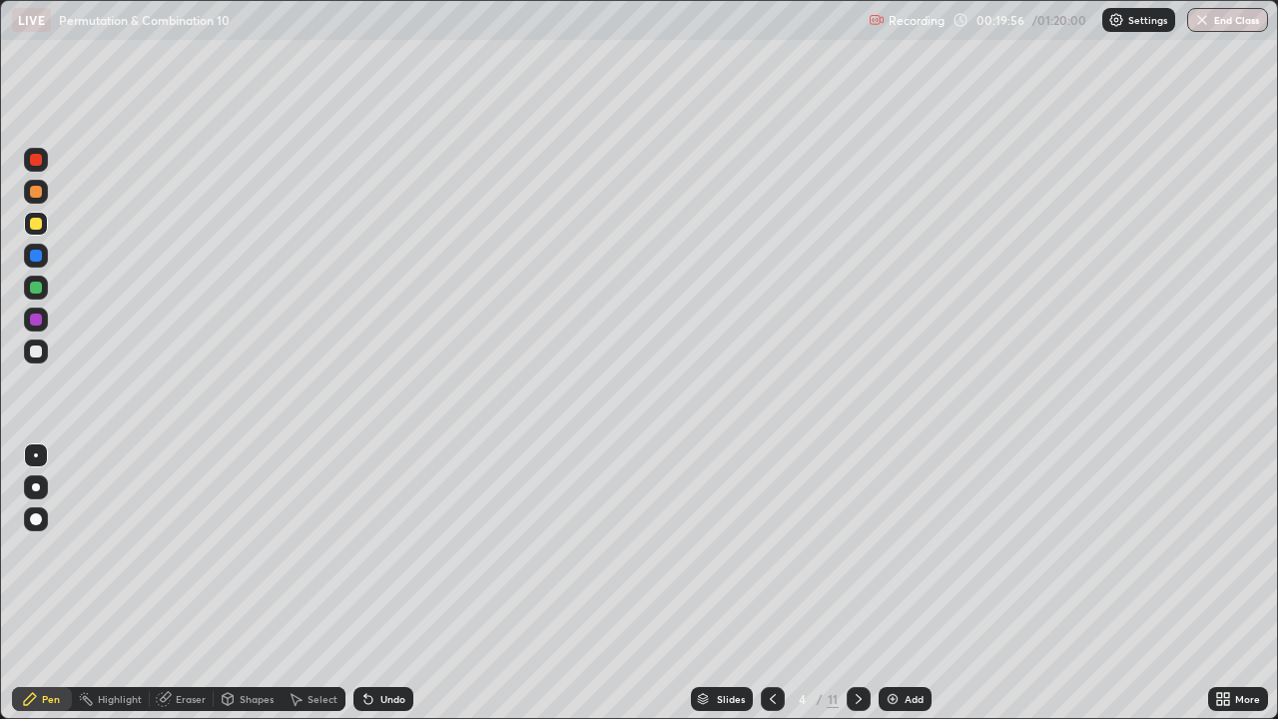
click at [37, 289] on div at bounding box center [36, 287] width 12 height 12
click at [43, 191] on div at bounding box center [36, 192] width 24 height 24
click at [192, 583] on div "Eraser" at bounding box center [191, 699] width 30 height 10
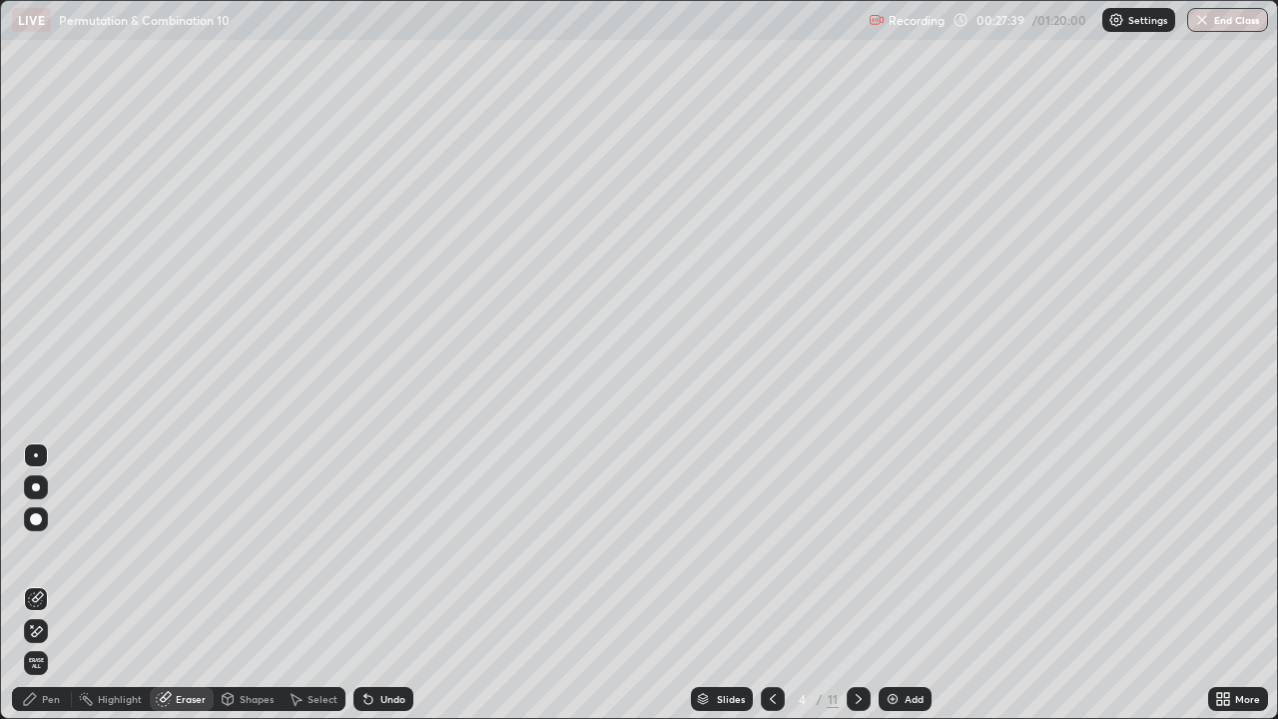
click at [35, 583] on icon at bounding box center [37, 597] width 11 height 10
click at [51, 583] on div "Pen" at bounding box center [51, 699] width 18 height 10
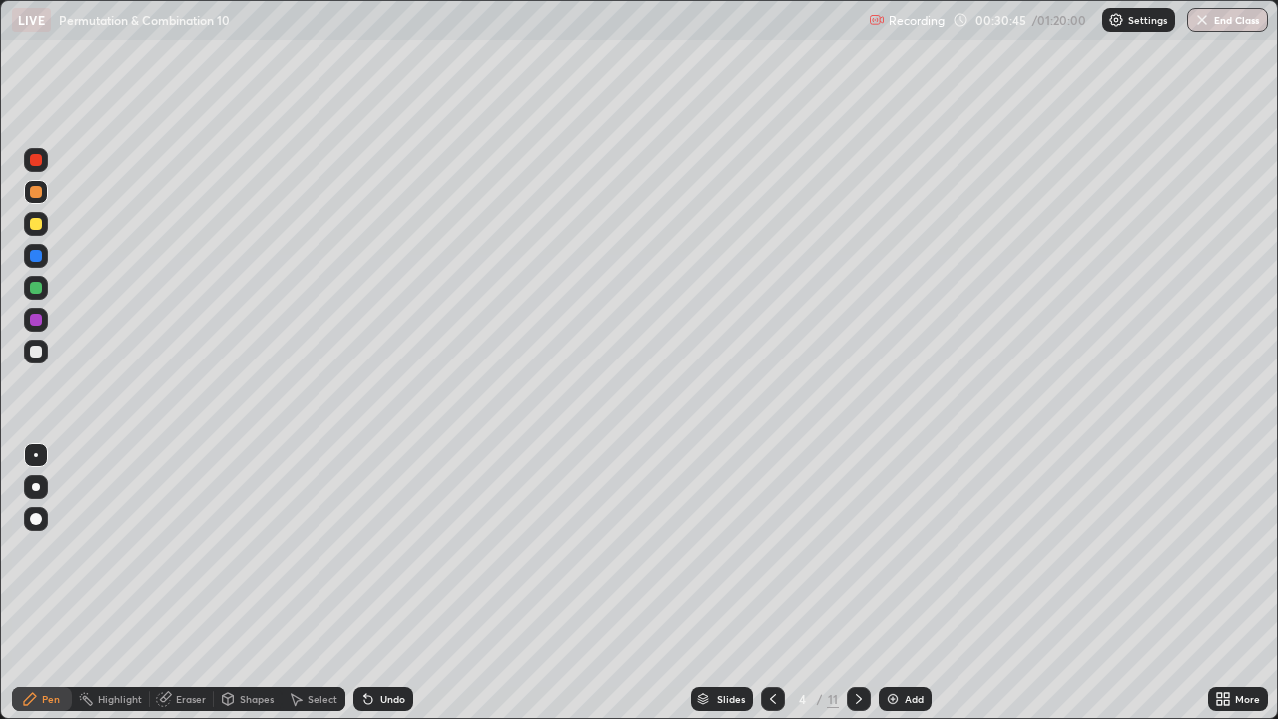
click at [856, 583] on icon at bounding box center [858, 699] width 16 height 16
click at [771, 583] on icon at bounding box center [773, 699] width 16 height 16
click at [773, 583] on icon at bounding box center [773, 699] width 6 height 10
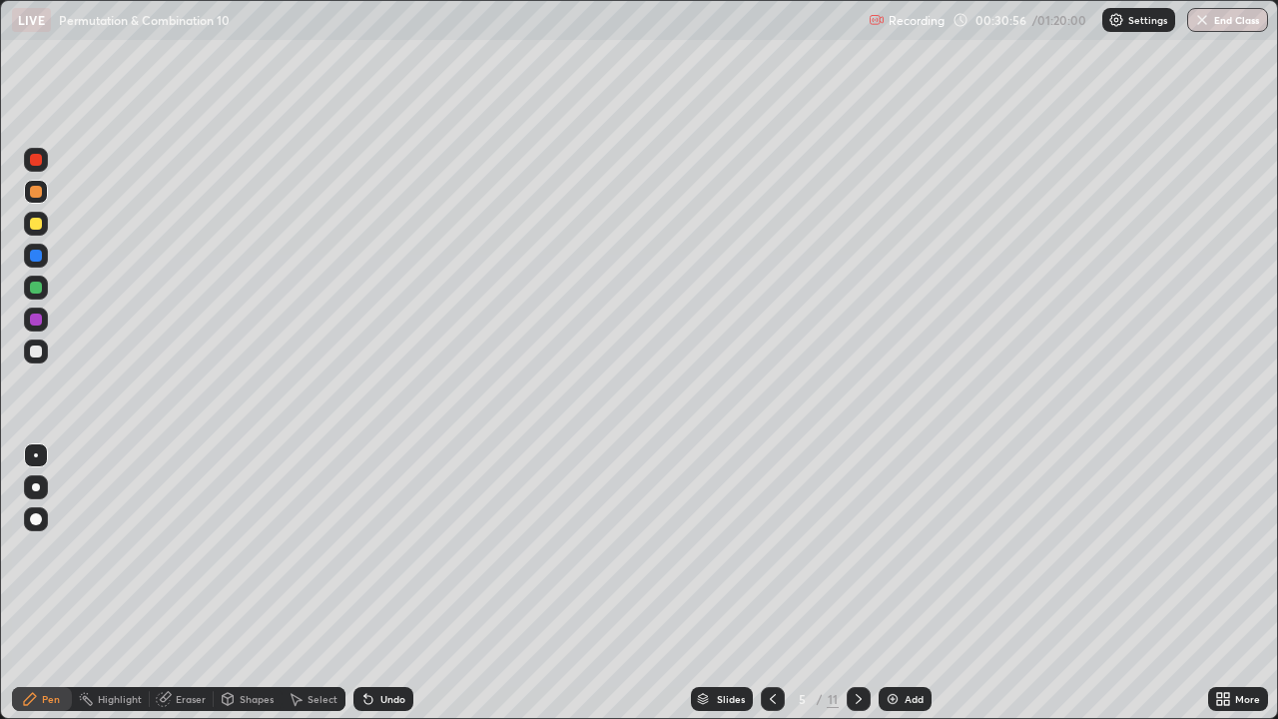
click at [770, 583] on icon at bounding box center [773, 699] width 16 height 16
click at [856, 583] on icon at bounding box center [858, 699] width 16 height 16
click at [39, 287] on div at bounding box center [36, 287] width 12 height 12
click at [40, 354] on div at bounding box center [36, 351] width 12 height 12
click at [37, 227] on div at bounding box center [36, 224] width 12 height 12
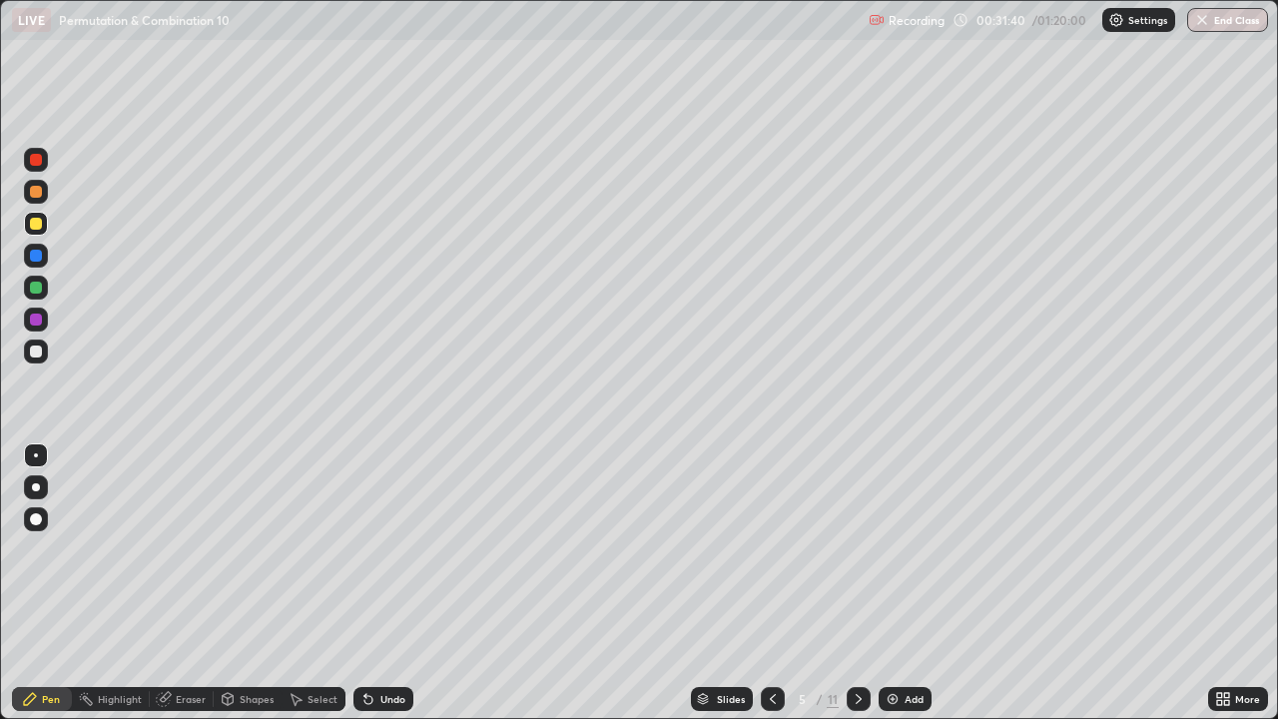
click at [39, 227] on div at bounding box center [36, 224] width 12 height 12
click at [44, 352] on div at bounding box center [36, 351] width 24 height 24
click at [39, 286] on div at bounding box center [36, 287] width 12 height 12
click at [39, 193] on div at bounding box center [36, 192] width 12 height 12
click at [176, 583] on div "Eraser" at bounding box center [191, 699] width 30 height 10
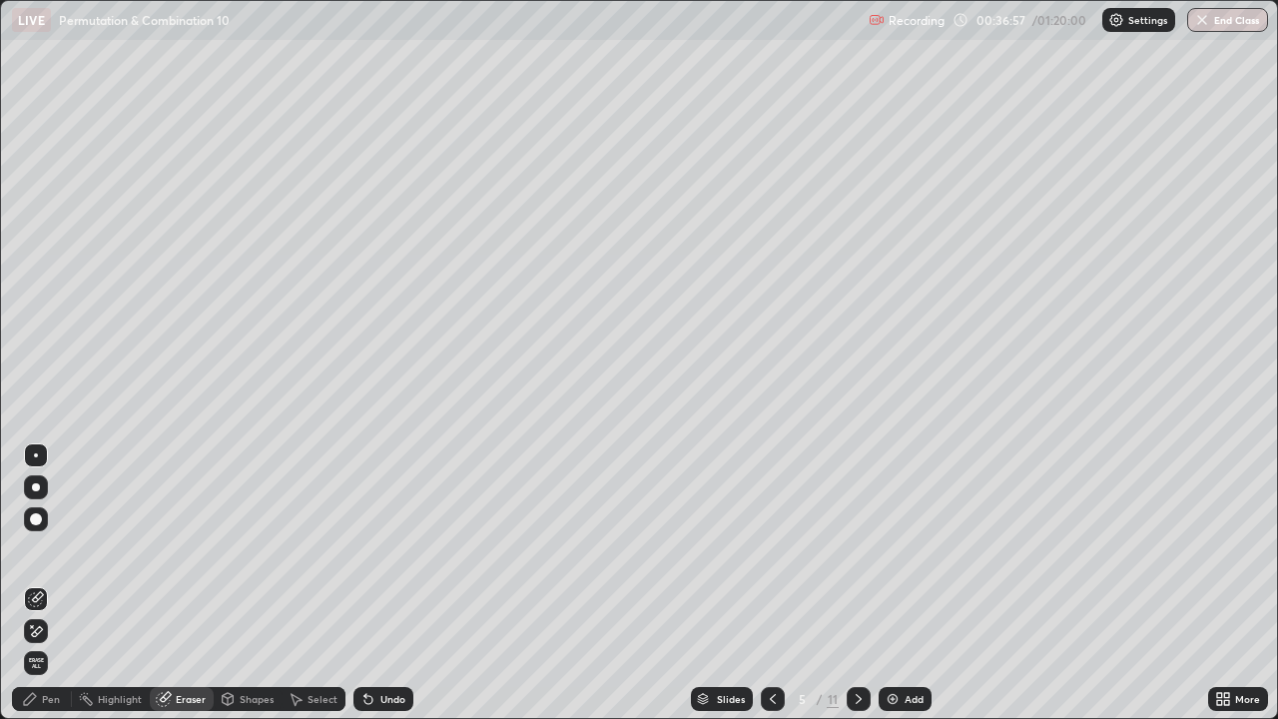
click at [58, 583] on div "Pen" at bounding box center [51, 699] width 18 height 10
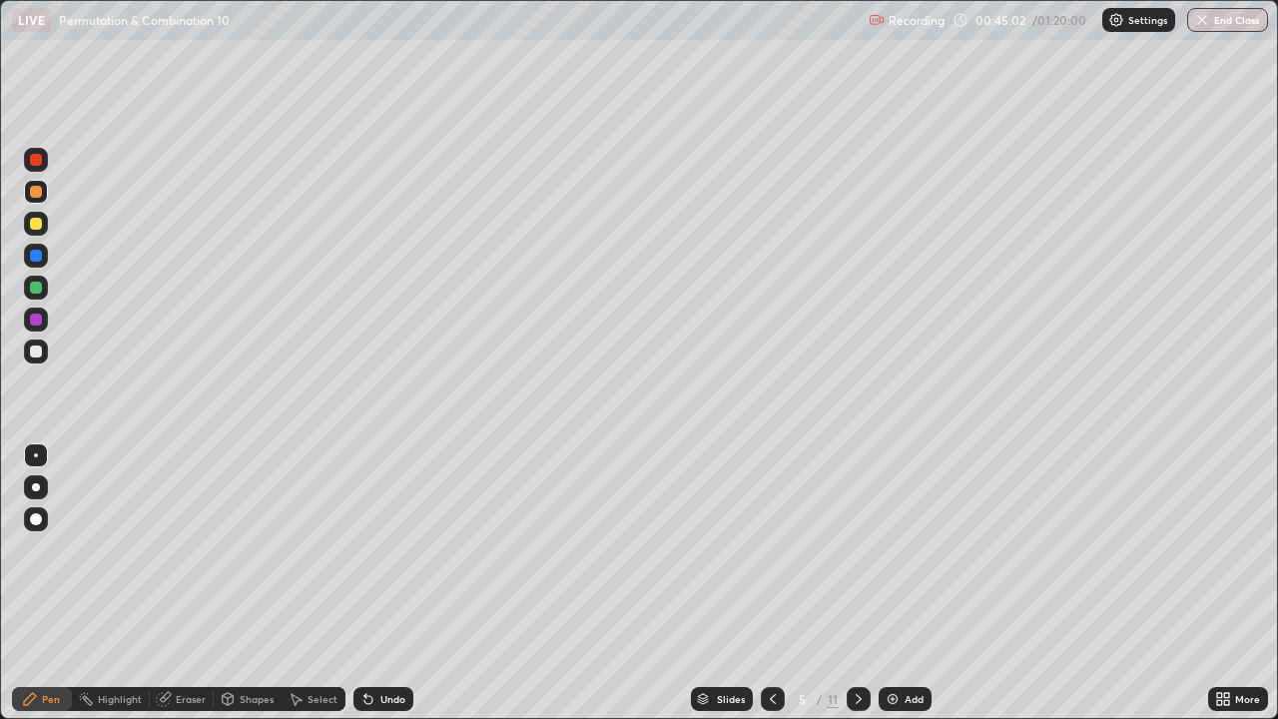
click at [33, 286] on div at bounding box center [36, 287] width 12 height 12
click at [855, 583] on icon at bounding box center [858, 699] width 6 height 10
click at [55, 583] on div "Pen" at bounding box center [51, 699] width 18 height 10
click at [37, 348] on div at bounding box center [36, 351] width 12 height 12
click at [393, 583] on div "Undo" at bounding box center [392, 699] width 25 height 10
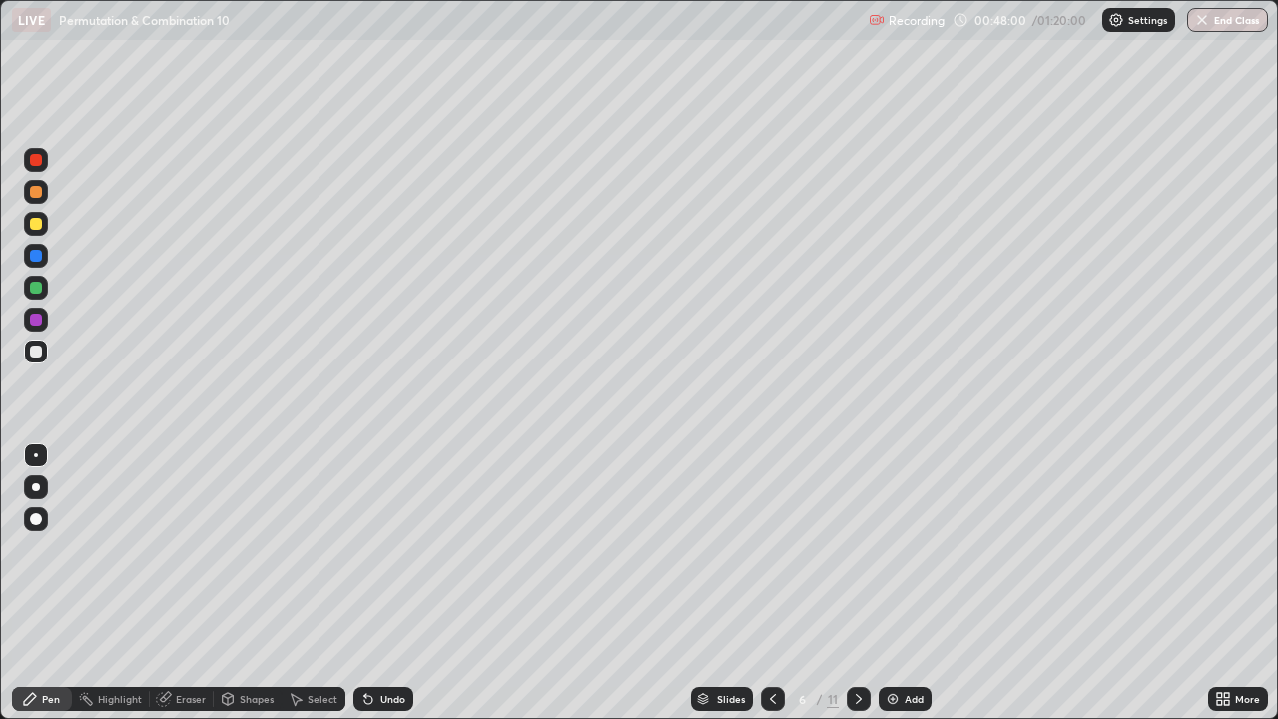
click at [54, 583] on div "Pen" at bounding box center [51, 699] width 18 height 10
click at [897, 583] on img at bounding box center [892, 699] width 16 height 16
click at [904, 583] on div "Add" at bounding box center [913, 699] width 19 height 10
click at [773, 583] on icon at bounding box center [773, 699] width 16 height 16
click at [773, 583] on icon at bounding box center [773, 699] width 6 height 10
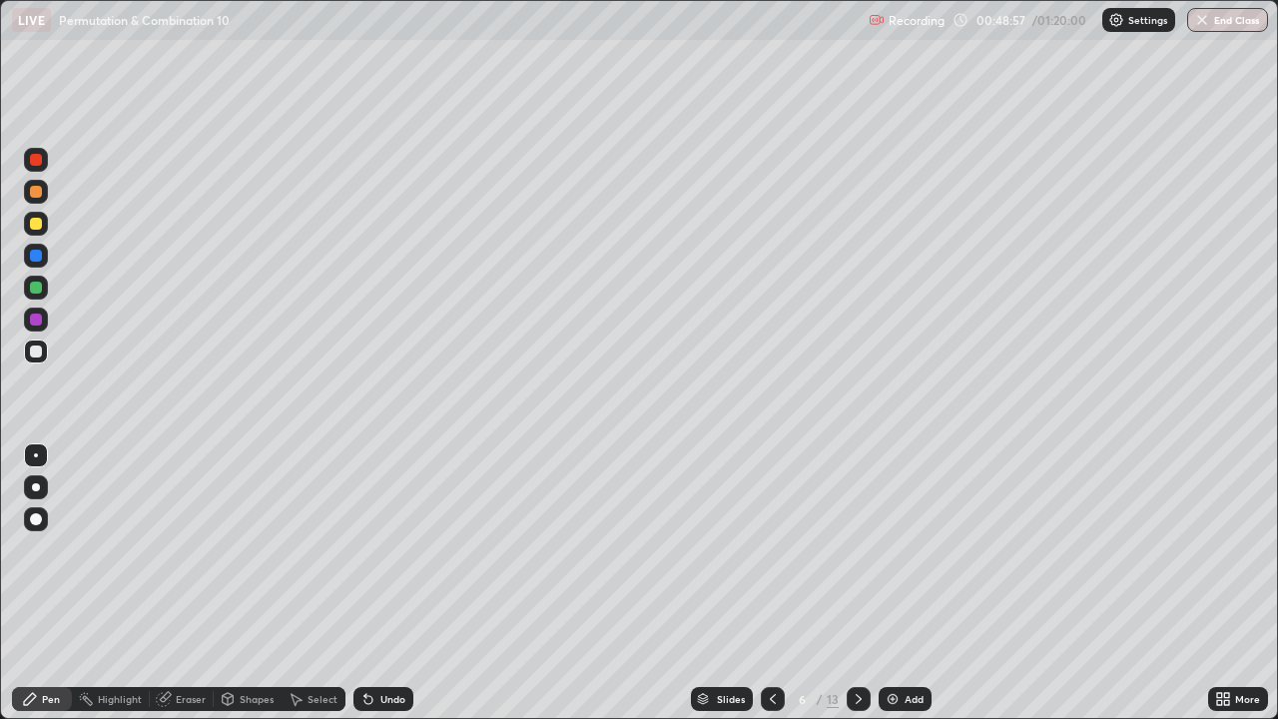
click at [383, 583] on div "Undo" at bounding box center [392, 699] width 25 height 10
click at [388, 583] on div "Undo" at bounding box center [392, 699] width 25 height 10
click at [392, 583] on div "Undo" at bounding box center [392, 699] width 25 height 10
click at [37, 224] on div at bounding box center [36, 224] width 12 height 12
click at [39, 352] on div at bounding box center [36, 351] width 12 height 12
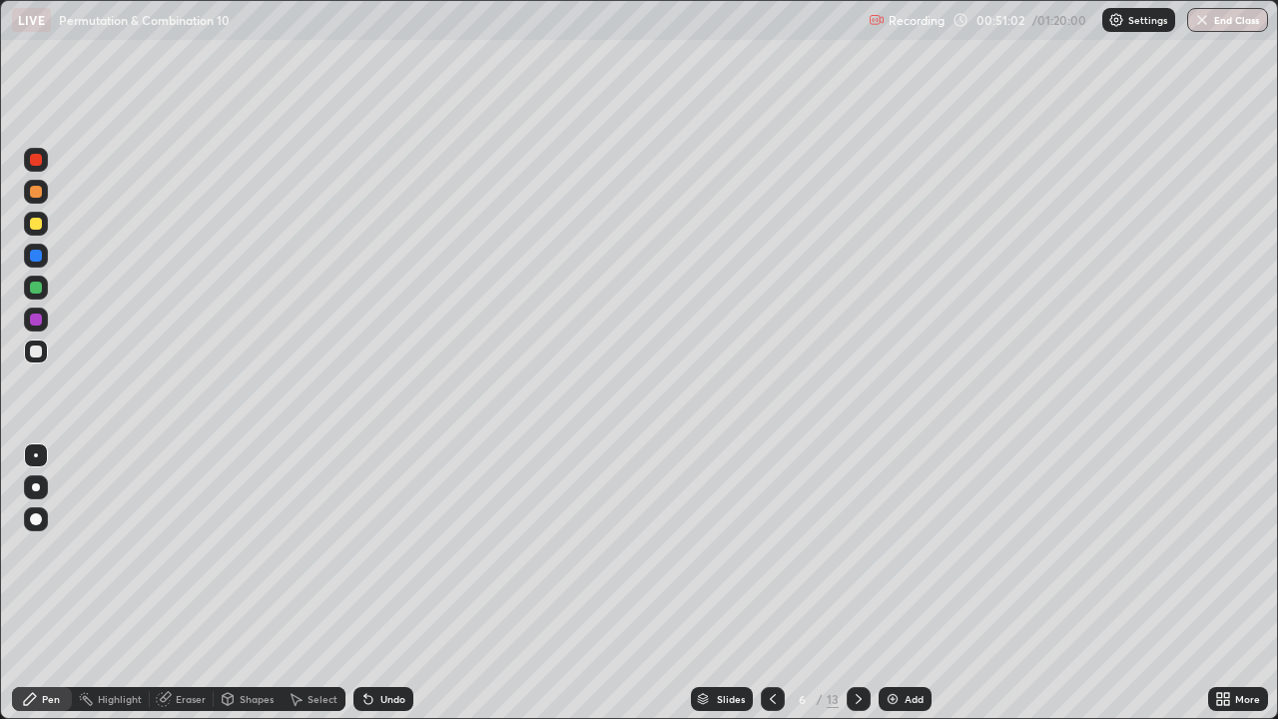
click at [40, 286] on div at bounding box center [36, 287] width 12 height 12
click at [774, 583] on icon at bounding box center [773, 699] width 16 height 16
click at [856, 583] on icon at bounding box center [858, 699] width 16 height 16
click at [32, 351] on div at bounding box center [36, 351] width 12 height 12
click at [179, 583] on div "Eraser" at bounding box center [182, 699] width 64 height 24
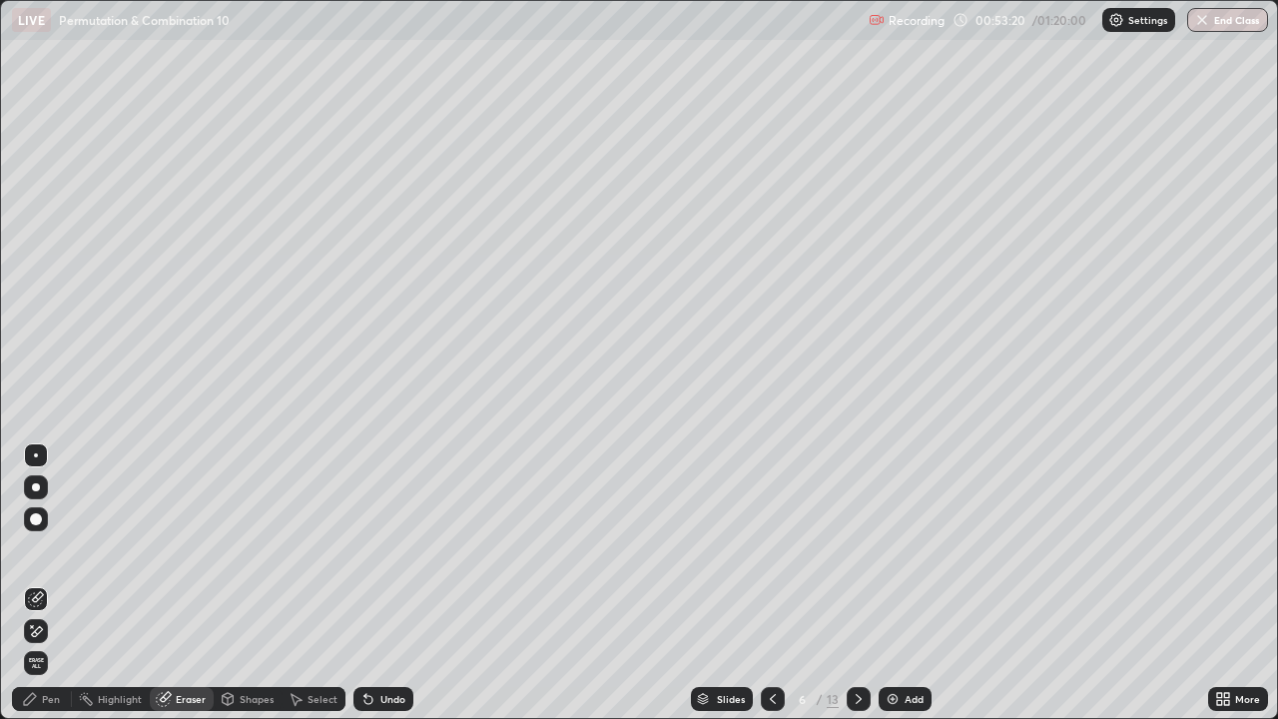
click at [41, 583] on div "Pen" at bounding box center [42, 699] width 60 height 24
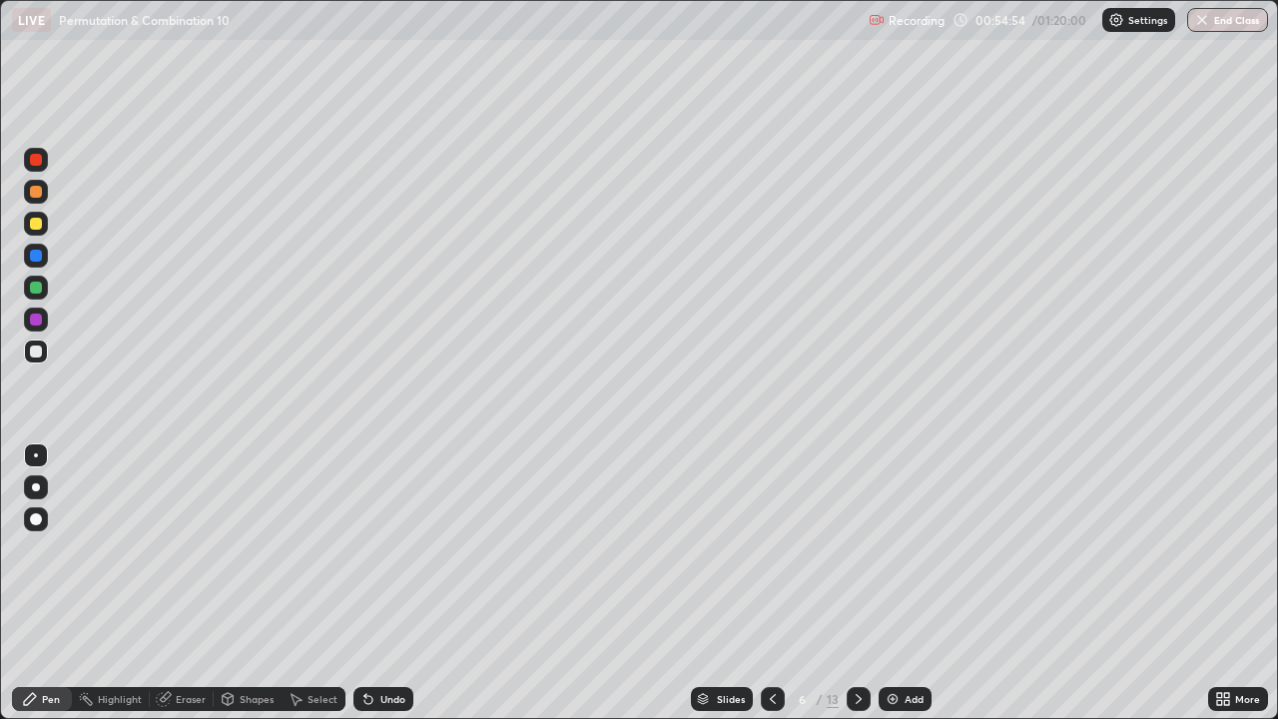
click at [33, 352] on div at bounding box center [36, 351] width 12 height 12
click at [35, 228] on div at bounding box center [36, 224] width 12 height 12
click at [773, 583] on div at bounding box center [773, 699] width 24 height 24
click at [856, 583] on icon at bounding box center [858, 699] width 16 height 16
click at [37, 350] on div at bounding box center [36, 351] width 12 height 12
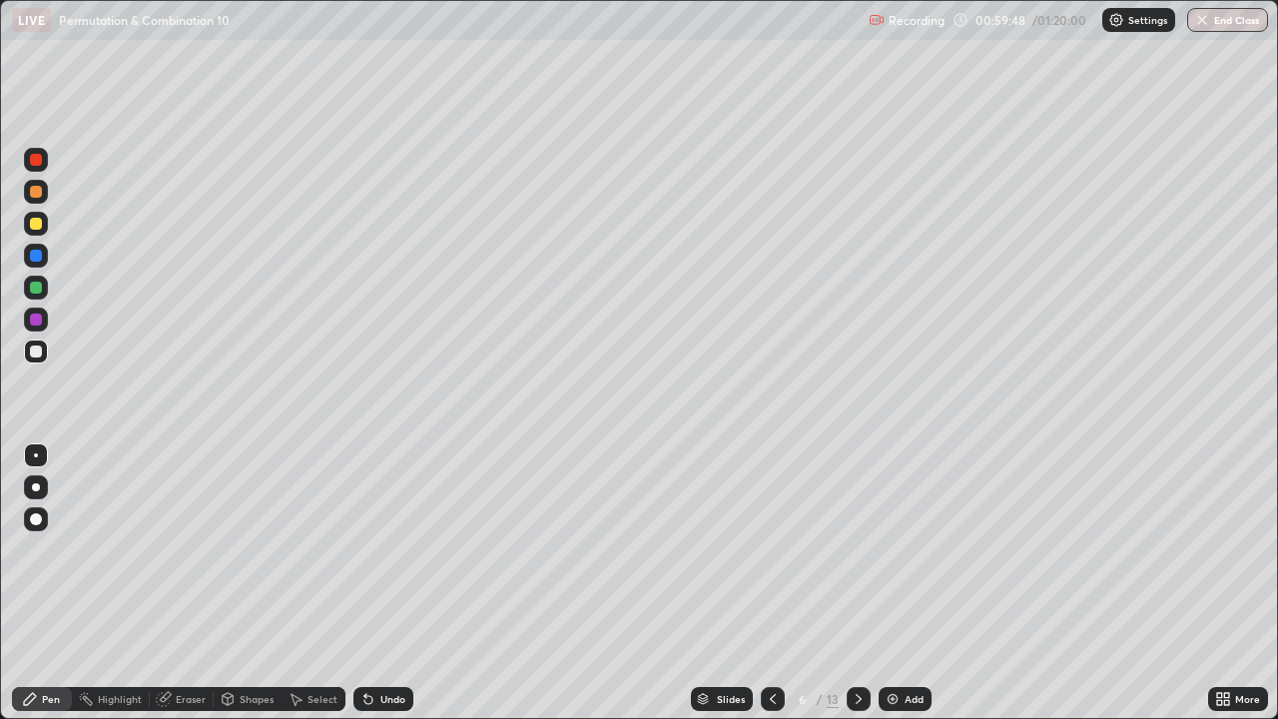
click at [37, 291] on div at bounding box center [36, 287] width 12 height 12
click at [377, 583] on div "Undo" at bounding box center [383, 699] width 60 height 24
click at [203, 583] on div "Eraser" at bounding box center [191, 699] width 30 height 10
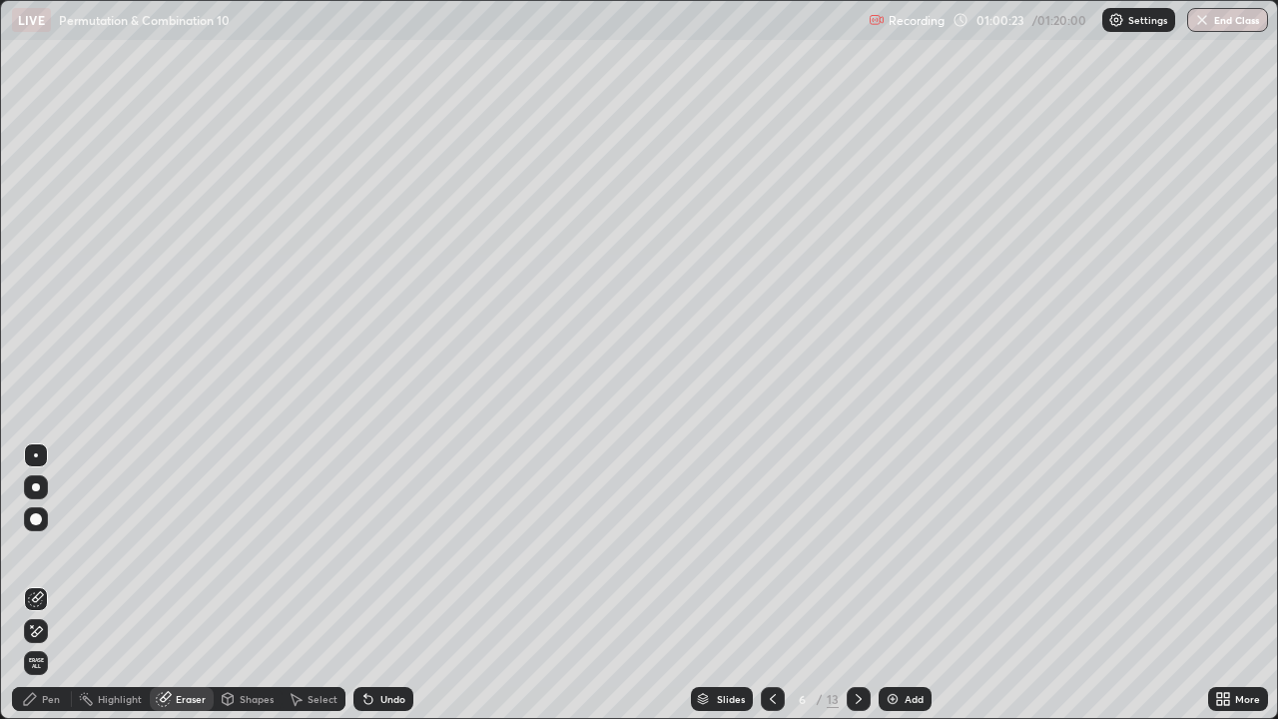
click at [39, 583] on icon at bounding box center [36, 631] width 16 height 17
click at [53, 583] on div "Pen" at bounding box center [42, 699] width 60 height 24
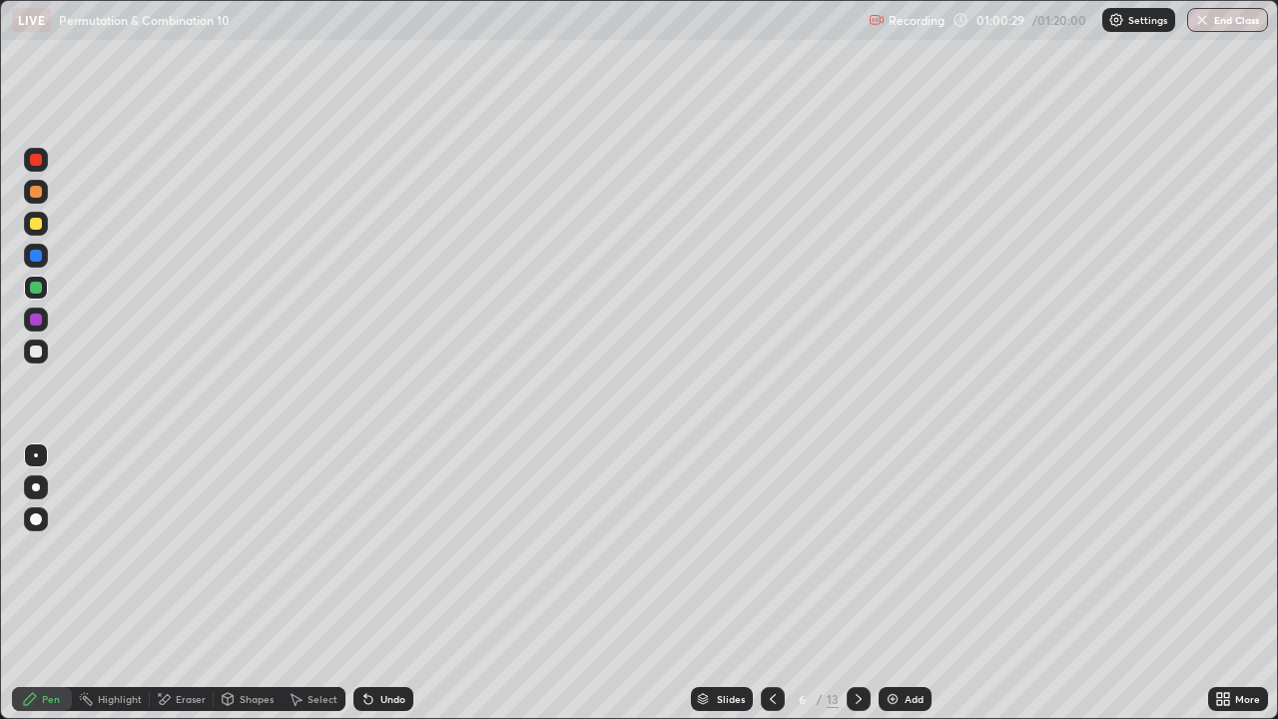
click at [382, 583] on div "Undo" at bounding box center [392, 699] width 25 height 10
click at [374, 583] on div "Undo" at bounding box center [383, 699] width 60 height 24
click at [35, 352] on div at bounding box center [36, 351] width 12 height 12
click at [773, 583] on icon at bounding box center [773, 699] width 6 height 10
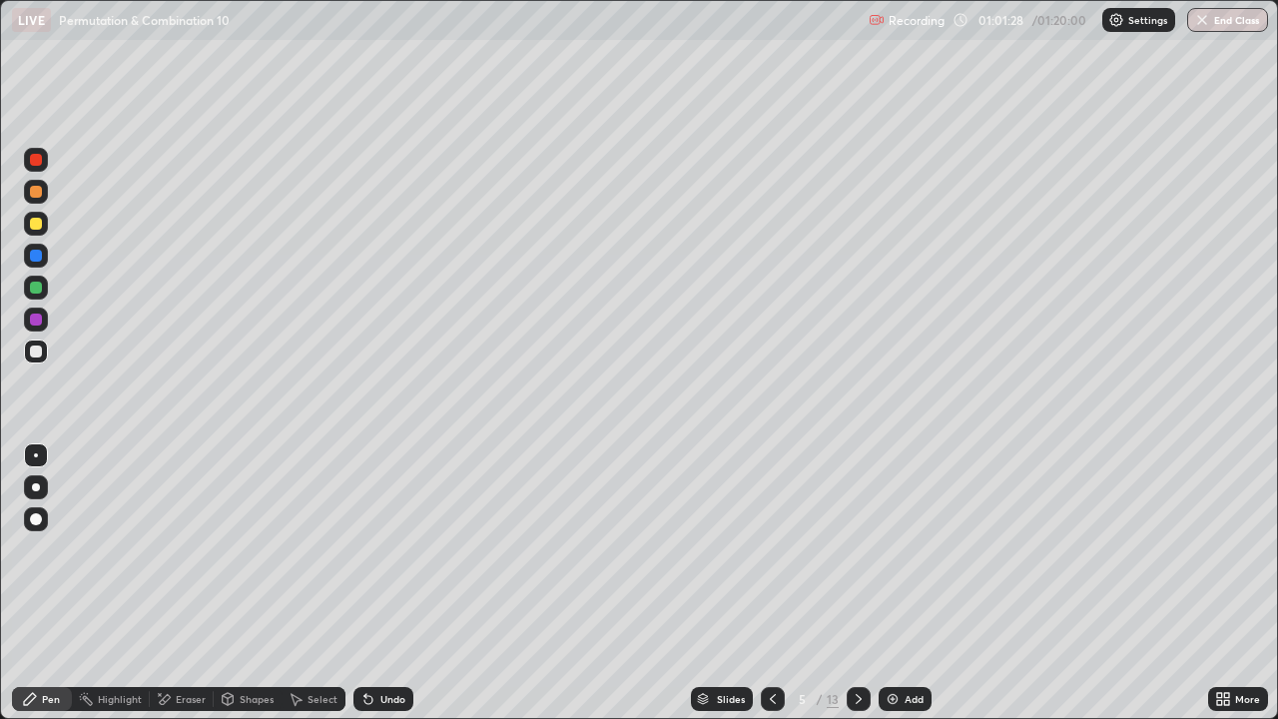
click at [858, 583] on icon at bounding box center [858, 699] width 16 height 16
click at [771, 583] on icon at bounding box center [773, 699] width 16 height 16
click at [855, 583] on icon at bounding box center [858, 699] width 16 height 16
click at [855, 583] on icon at bounding box center [858, 699] width 6 height 10
click at [771, 583] on icon at bounding box center [773, 699] width 16 height 16
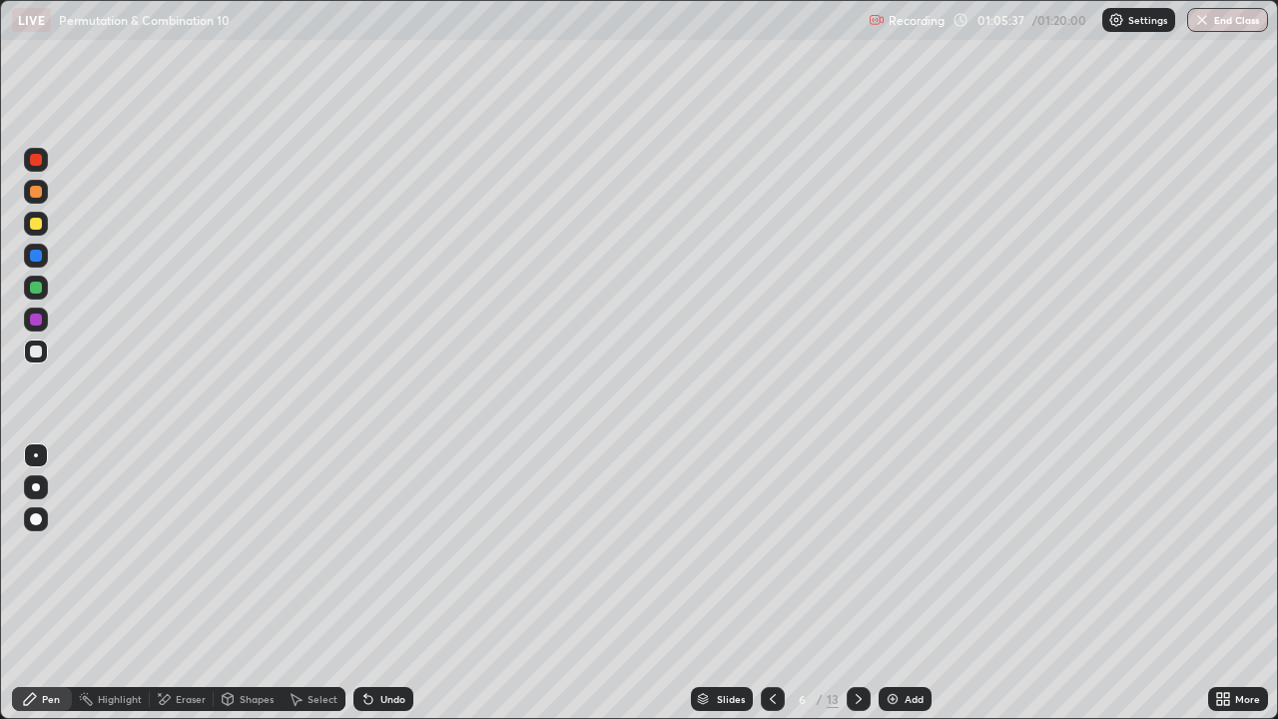
click at [846, 583] on div at bounding box center [858, 699] width 24 height 24
click at [33, 222] on div at bounding box center [36, 224] width 12 height 12
click at [195, 583] on div "Eraser" at bounding box center [191, 699] width 30 height 10
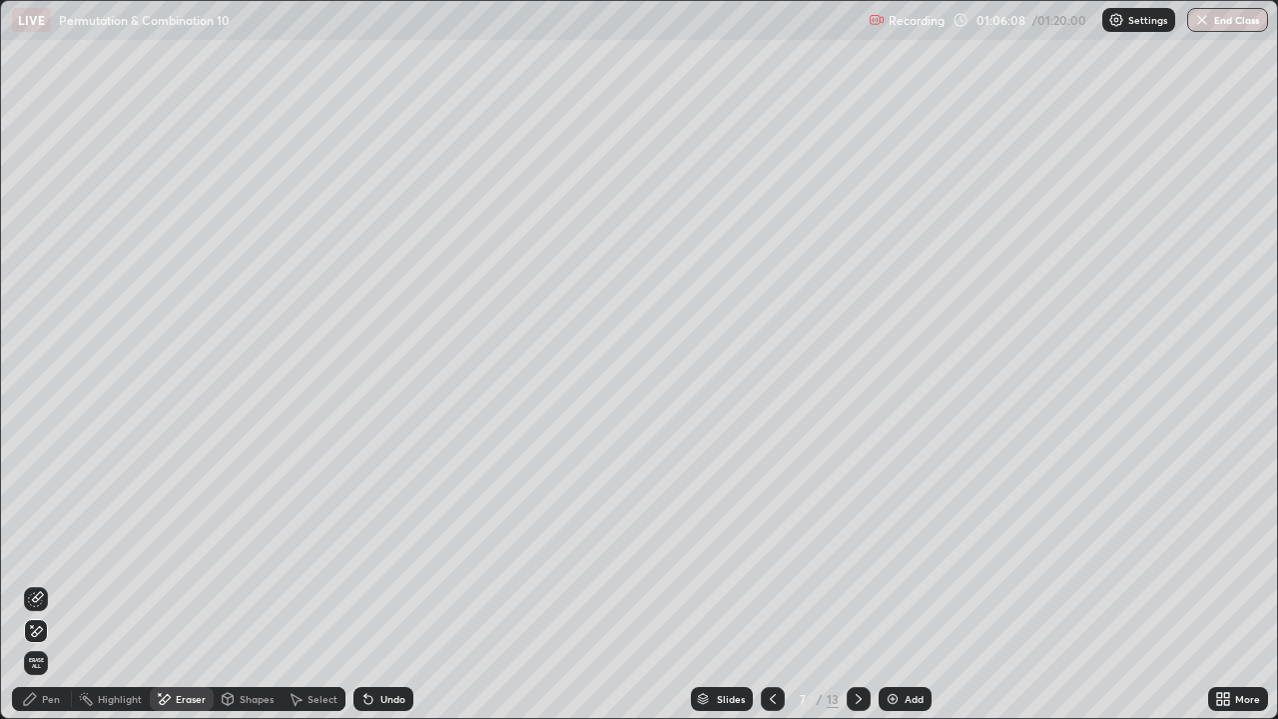
click at [50, 583] on div "Pen" at bounding box center [51, 699] width 18 height 10
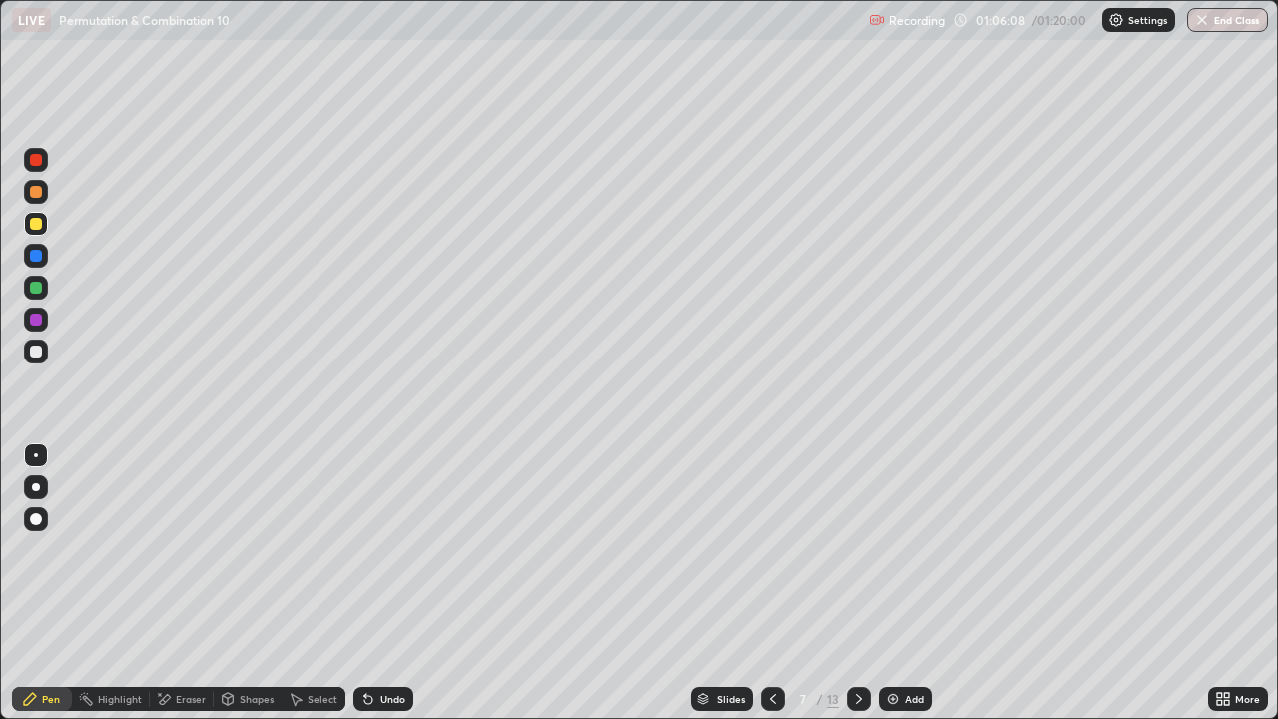
click at [39, 226] on div at bounding box center [36, 224] width 12 height 12
click at [39, 193] on div at bounding box center [36, 192] width 12 height 12
click at [35, 286] on div at bounding box center [36, 287] width 12 height 12
click at [34, 225] on div at bounding box center [36, 224] width 12 height 12
click at [37, 351] on div at bounding box center [36, 351] width 12 height 12
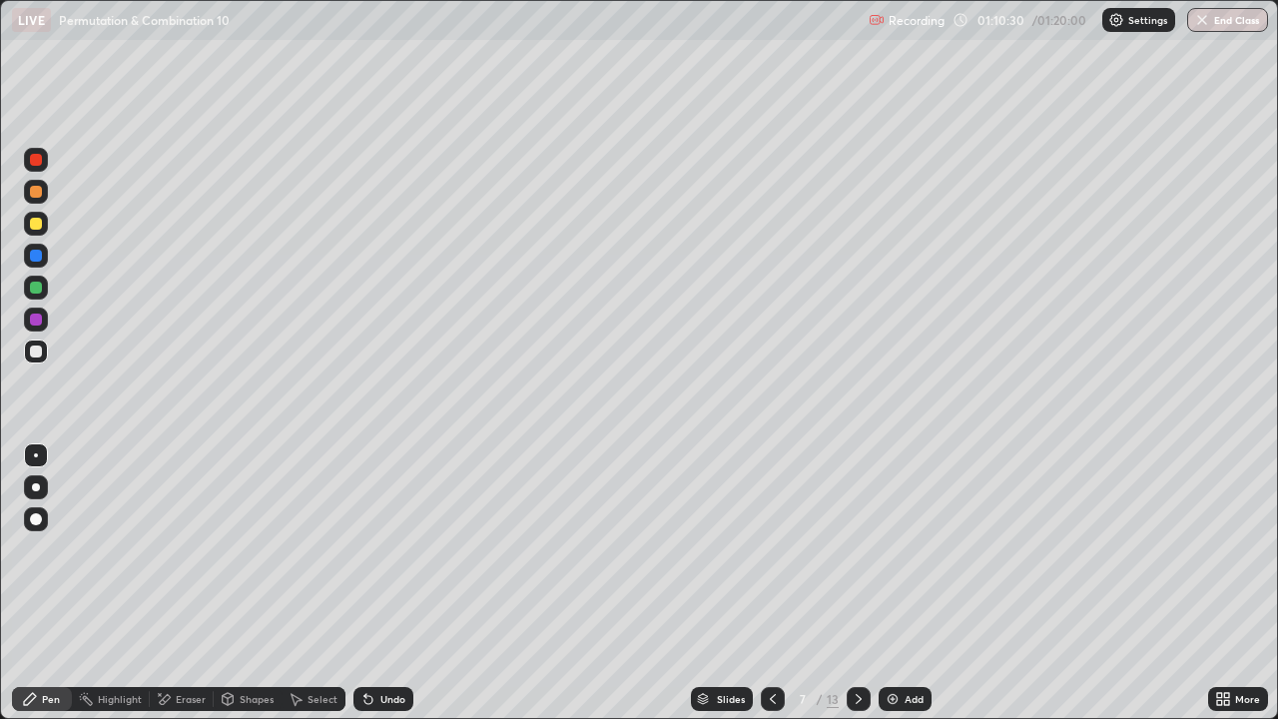
click at [45, 292] on div at bounding box center [36, 287] width 24 height 24
click at [35, 350] on div at bounding box center [36, 351] width 12 height 12
click at [37, 225] on div at bounding box center [36, 224] width 12 height 12
click at [189, 583] on div "Eraser" at bounding box center [191, 699] width 30 height 10
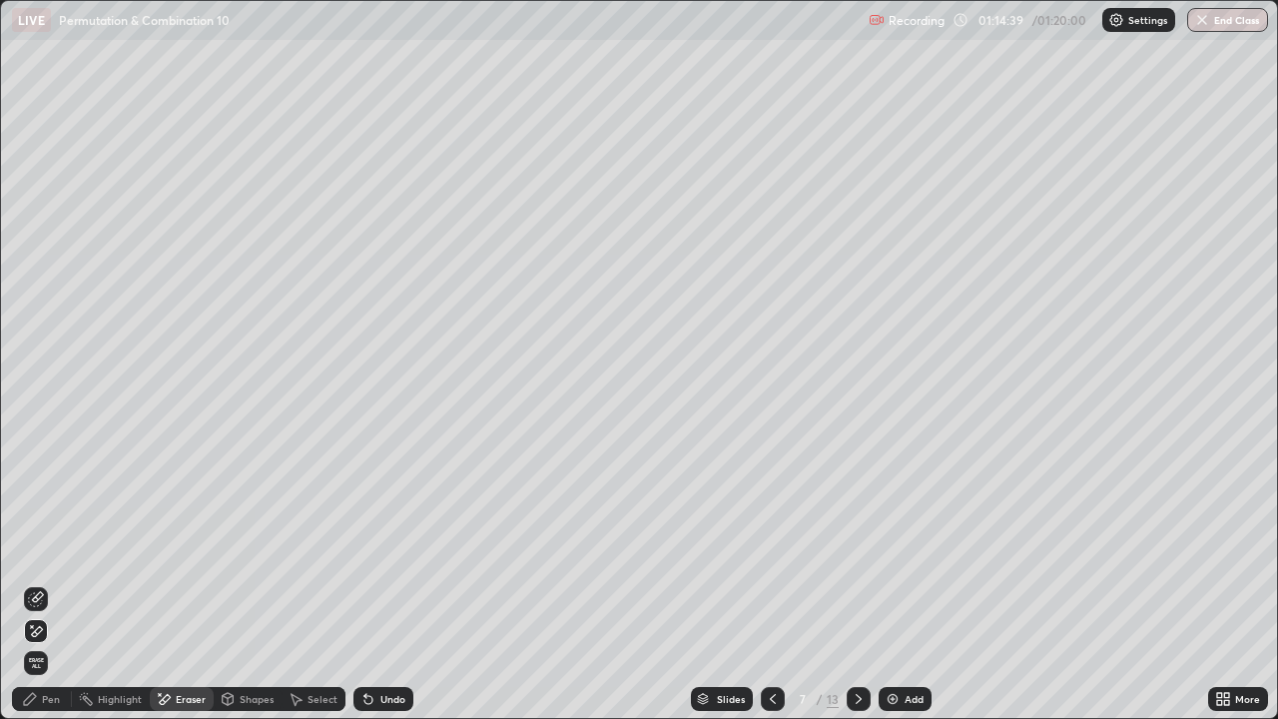
click at [53, 583] on div "Pen" at bounding box center [51, 699] width 18 height 10
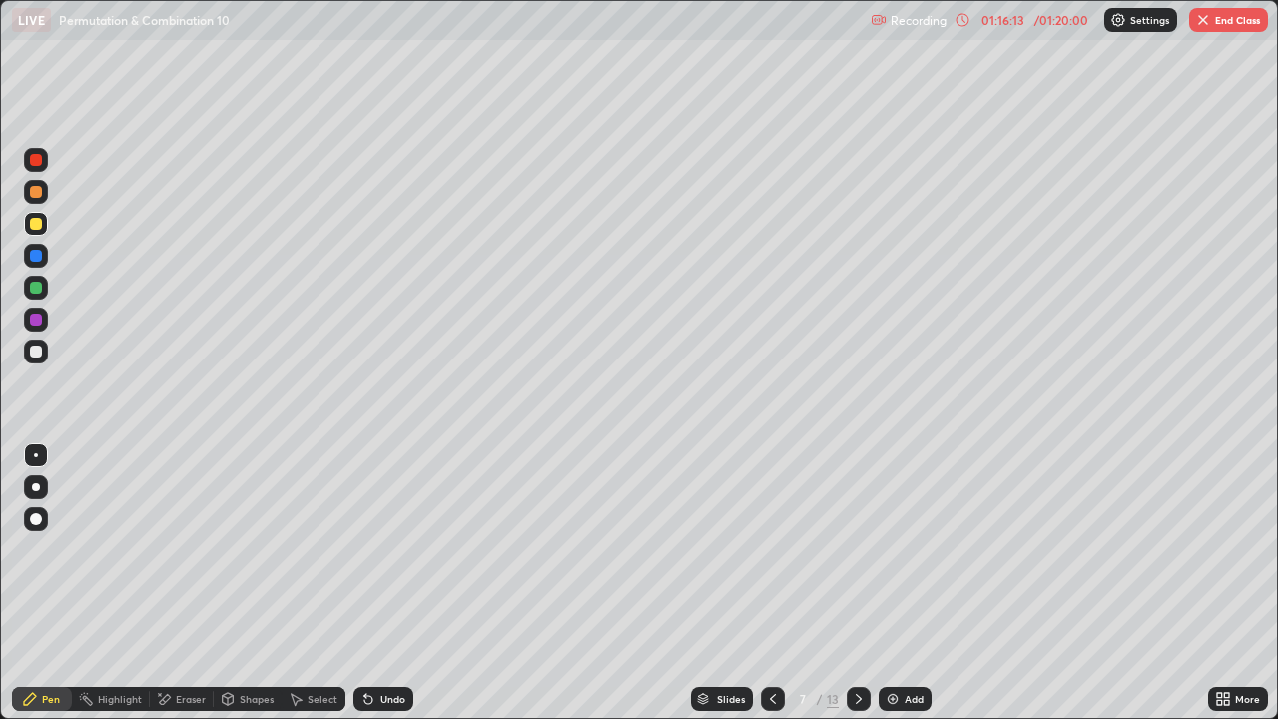
click at [1211, 19] on button "End Class" at bounding box center [1228, 20] width 79 height 24
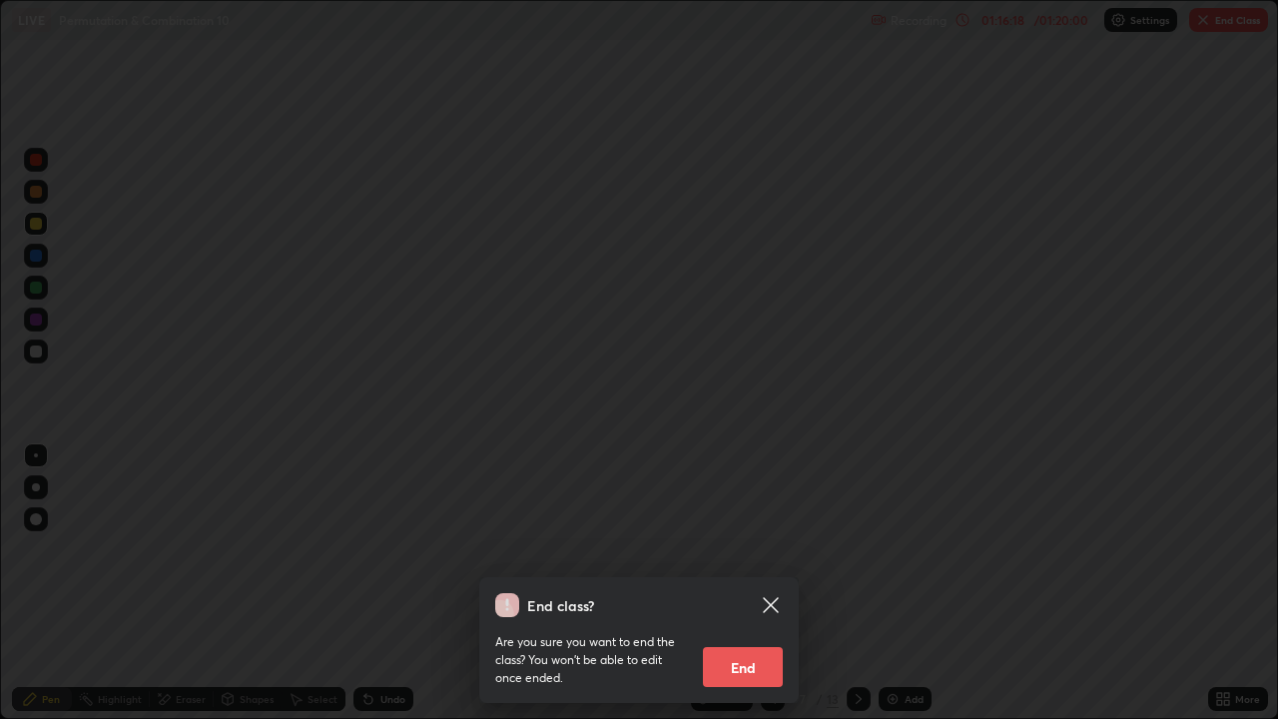
click at [767, 583] on button "End" at bounding box center [743, 667] width 80 height 40
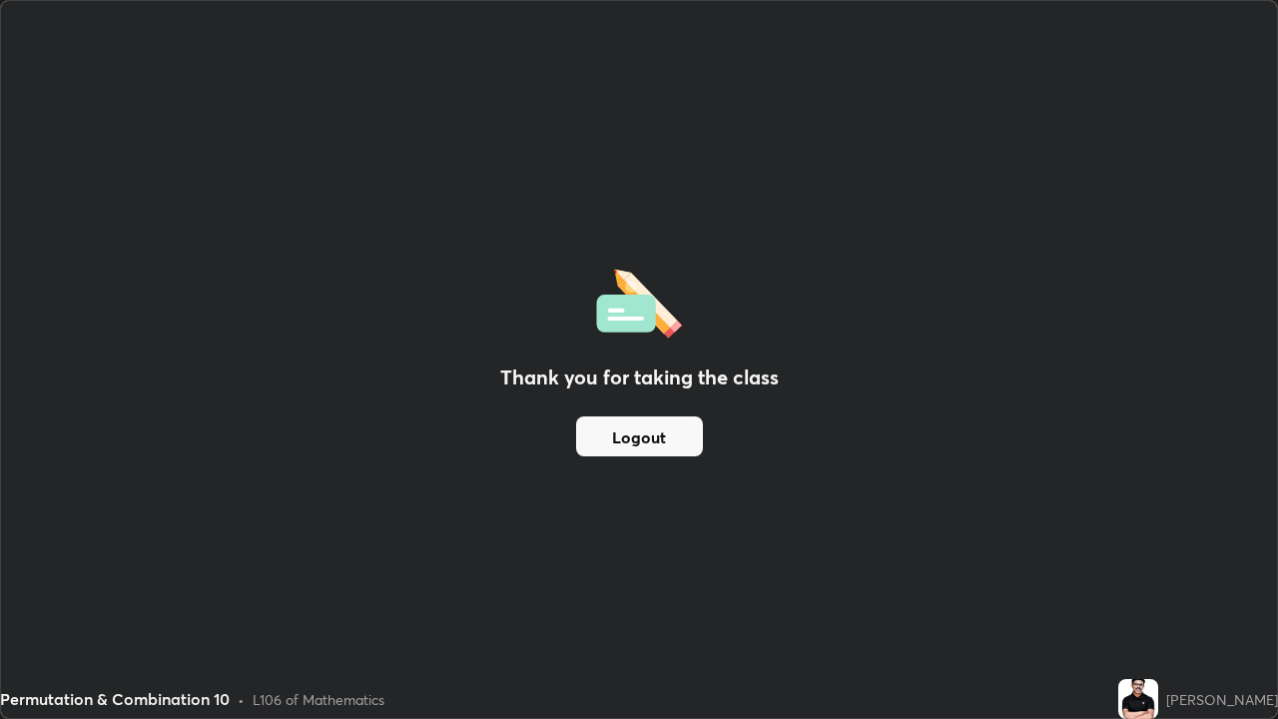
click at [665, 445] on button "Logout" at bounding box center [639, 436] width 127 height 40
click at [671, 439] on button "Logout" at bounding box center [639, 436] width 127 height 40
